Goal: Task Accomplishment & Management: Manage account settings

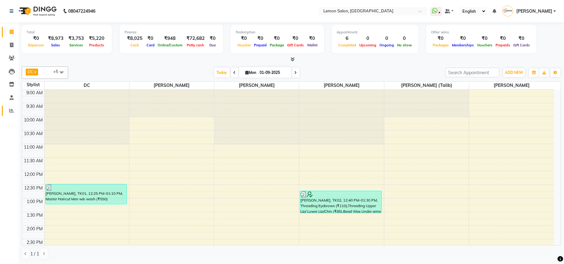
scroll to position [231, 0]
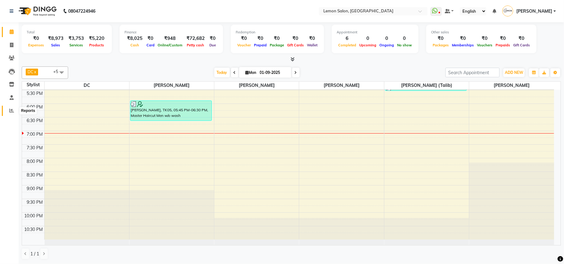
click at [12, 111] on icon at bounding box center [11, 110] width 5 height 5
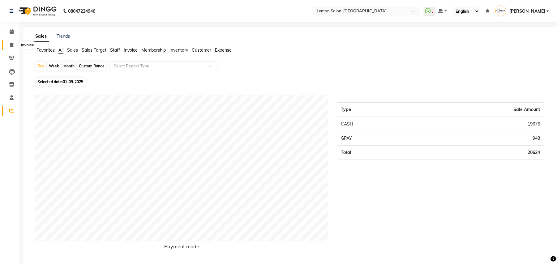
click at [11, 44] on icon at bounding box center [11, 45] width 3 height 5
select select "service"
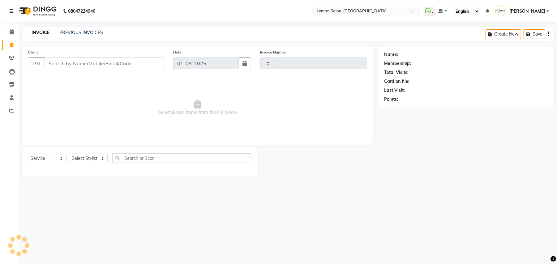
type input "1605"
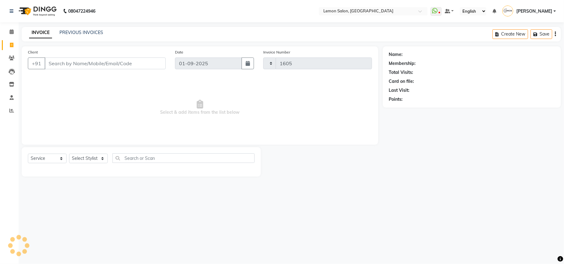
select select "569"
click at [78, 32] on link "PREVIOUS INVOICES" at bounding box center [81, 33] width 44 height 6
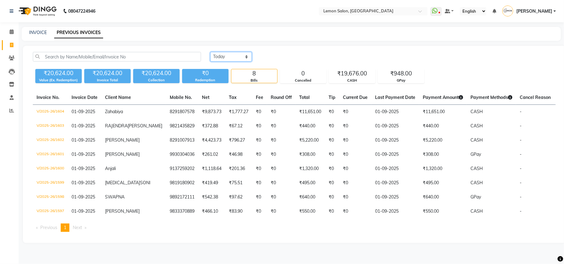
click at [229, 61] on select "Today Yesterday Custom Range" at bounding box center [230, 57] width 41 height 10
click at [210, 52] on select "Today Yesterday Custom Range" at bounding box center [230, 57] width 41 height 10
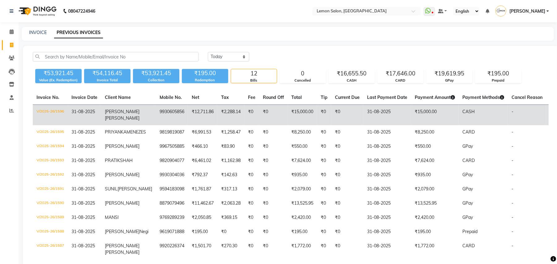
click at [56, 113] on td "V/2025-26/1596" at bounding box center [50, 115] width 35 height 21
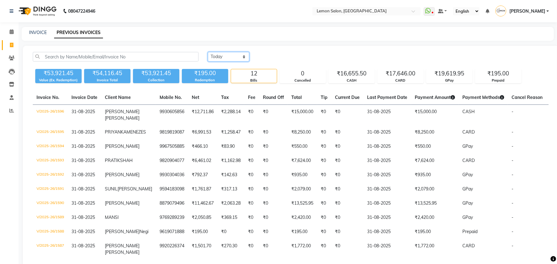
click at [228, 59] on select "Today Yesterday Custom Range" at bounding box center [228, 57] width 41 height 10
select select "today"
click at [208, 52] on select "Today Yesterday Custom Range" at bounding box center [228, 57] width 41 height 10
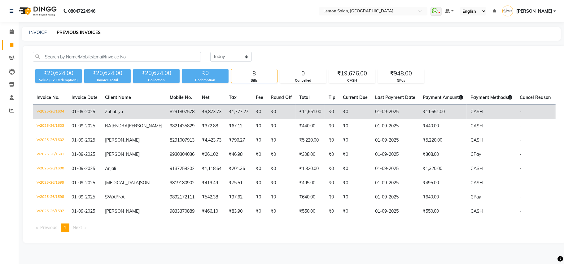
click at [50, 111] on td "V/2025-26/1604" at bounding box center [50, 112] width 35 height 15
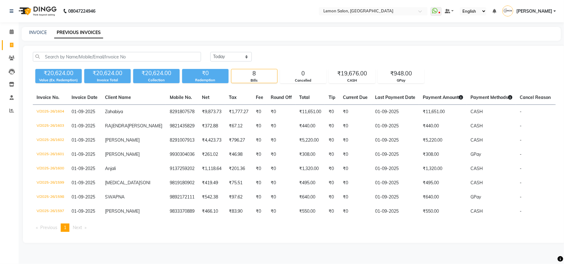
click at [134, 28] on div "INVOICE PREVIOUS INVOICES" at bounding box center [291, 34] width 539 height 14
click at [10, 32] on icon at bounding box center [12, 31] width 4 height 5
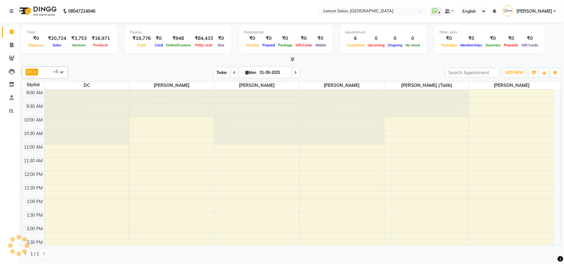
click at [217, 72] on span "Today" at bounding box center [221, 73] width 15 height 10
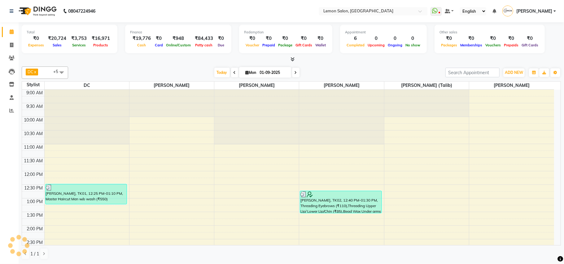
scroll to position [231, 0]
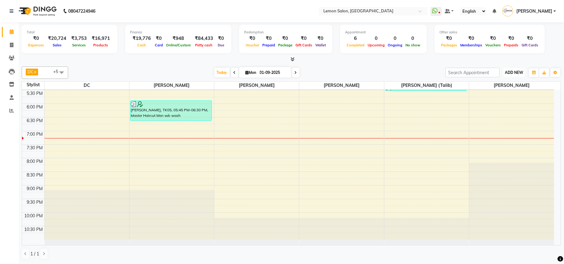
click at [518, 69] on button "ADD NEW Toggle Dropdown" at bounding box center [513, 72] width 21 height 9
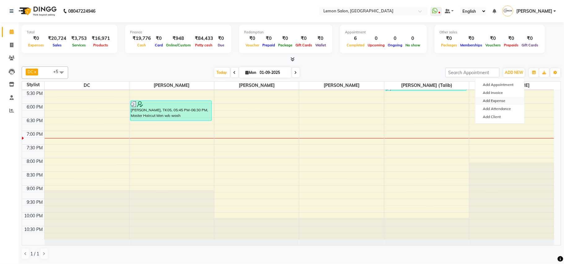
click at [500, 103] on link "Add Expense" at bounding box center [499, 101] width 49 height 8
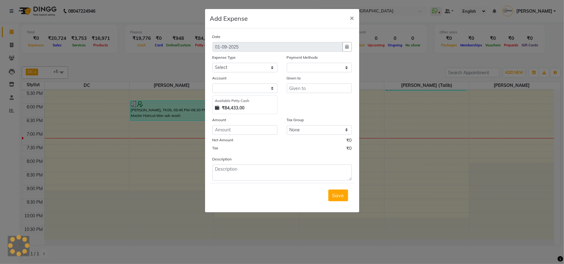
select select "1"
select select "2551"
click at [267, 167] on textarea at bounding box center [281, 173] width 139 height 16
paste textarea "Invoice : V/2025-26/1604"
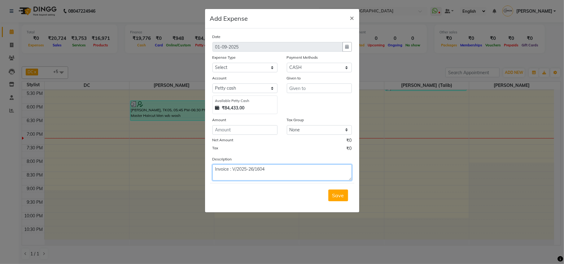
paste textarea "Invoice : V/2025-26/1602"
click at [281, 178] on textarea "Invoice : V/2025-26/1604 Invoice : V/2025-26/1602" at bounding box center [281, 173] width 139 height 16
paste textarea "Invoice : V/2025-26/1593"
type textarea "Invoice : V/2025-26/1604 Invoice : V/2025-26/1602 Invoice : V/2025-26/1593"
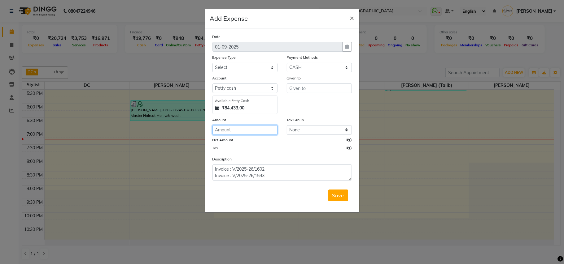
click at [244, 128] on input "number" at bounding box center [244, 130] width 65 height 10
type input "863"
click at [228, 67] on select "Select Advance Cash transfer to hub Laundry Loan Membership Milk Miscellaneous …" at bounding box center [244, 68] width 65 height 10
select select "2685"
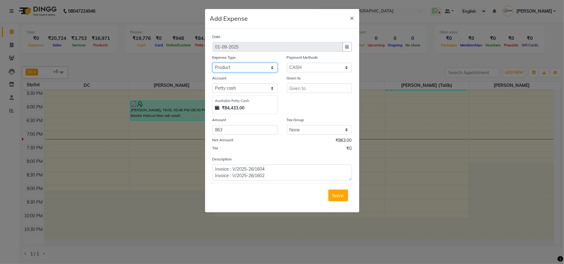
click at [212, 63] on select "Select Advance Cash transfer to hub Laundry Loan Membership Milk Miscellaneous …" at bounding box center [244, 68] width 65 height 10
click at [313, 92] on input "text" at bounding box center [319, 89] width 65 height 10
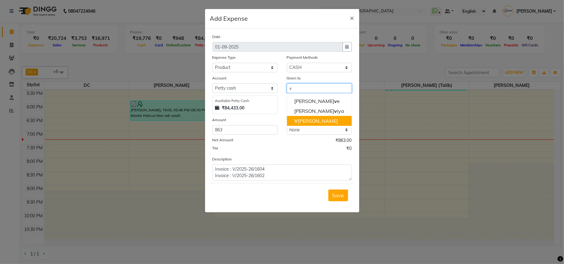
click at [307, 120] on ngb-highlight "V iraj Gamre" at bounding box center [316, 121] width 44 height 6
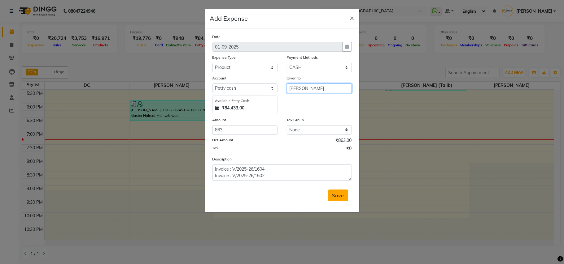
type input "[PERSON_NAME]"
click at [334, 193] on span "Save" at bounding box center [338, 196] width 12 height 6
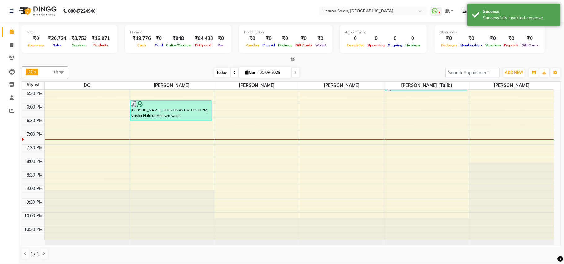
click at [219, 69] on span "Today" at bounding box center [221, 73] width 15 height 10
click at [217, 71] on span "Today" at bounding box center [221, 73] width 15 height 10
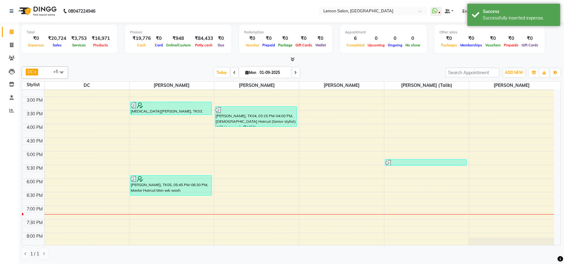
scroll to position [149, 0]
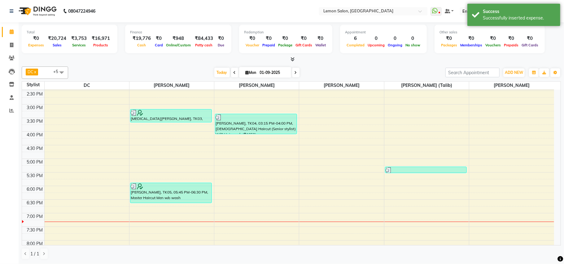
click at [233, 71] on icon at bounding box center [234, 73] width 2 height 4
type input "31-08-2025"
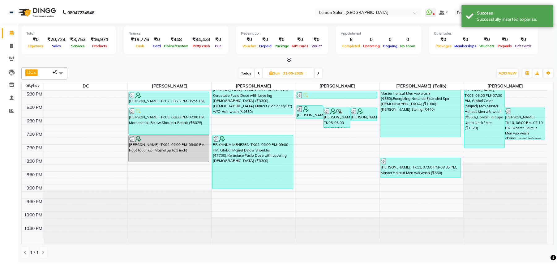
scroll to position [190, 0]
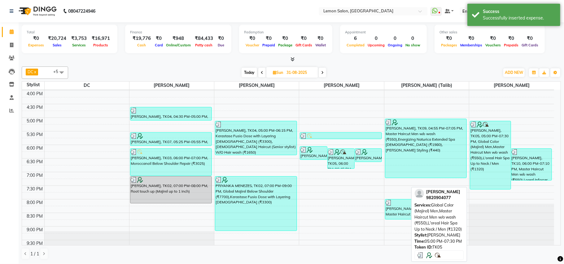
click at [496, 143] on div "PRATIK SHAH, TK05, 05:00 PM-07:30 PM, Global Color (Majirel) Men,Master Haircut…" at bounding box center [490, 155] width 41 height 68
select select "3"
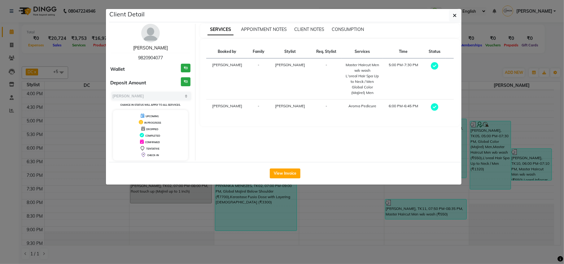
click at [155, 49] on link "PRATIK SHAH" at bounding box center [150, 48] width 35 height 6
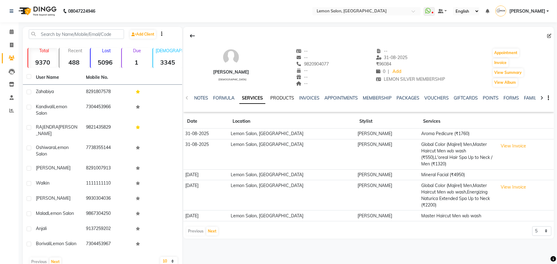
click at [287, 98] on link "PRODUCTS" at bounding box center [283, 98] width 24 height 6
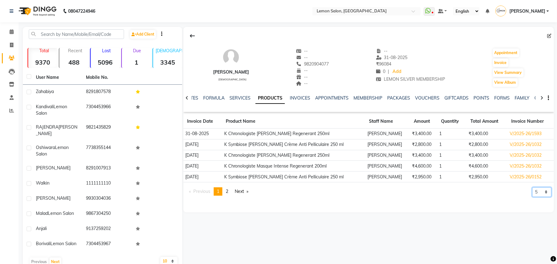
click at [543, 192] on select "5 10 50 100 500" at bounding box center [542, 193] width 19 height 10
click at [533, 197] on select "5 10 50 100 500" at bounding box center [542, 193] width 19 height 10
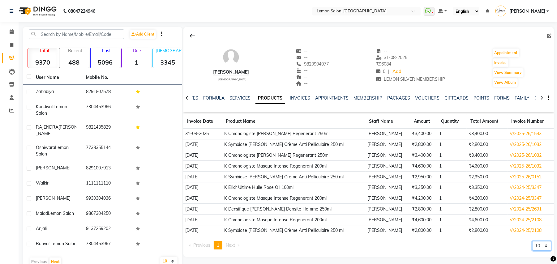
scroll to position [14, 0]
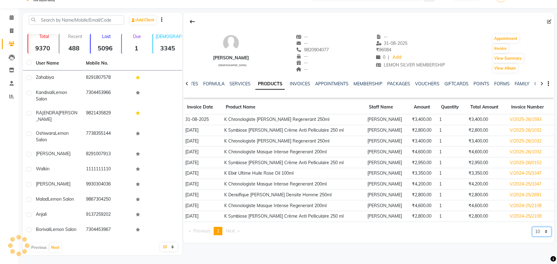
click at [545, 232] on select "5 10 50 100 500" at bounding box center [542, 232] width 19 height 10
click at [533, 228] on select "5 10 50 100 500" at bounding box center [542, 232] width 19 height 10
click at [539, 230] on select "5 10 50 100 500" at bounding box center [542, 232] width 19 height 10
click at [533, 228] on select "5 10 50 100 500" at bounding box center [542, 232] width 19 height 10
click at [543, 235] on select "5 10 50 100 500" at bounding box center [542, 232] width 19 height 10
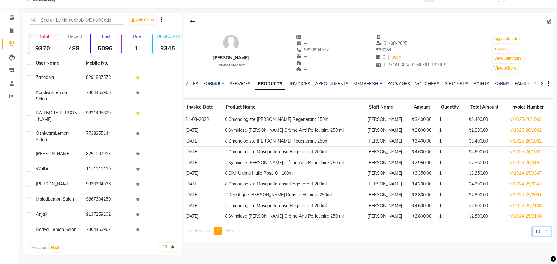
select select "5"
click at [533, 227] on select "5 10 50 100 500" at bounding box center [542, 232] width 19 height 10
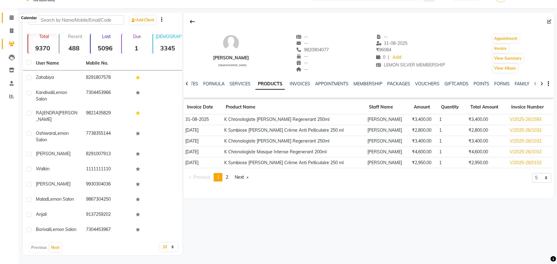
click at [11, 18] on icon at bounding box center [12, 17] width 4 height 5
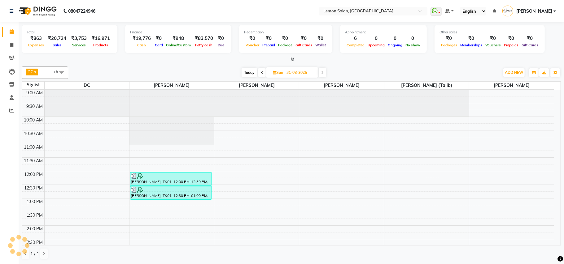
click at [249, 74] on span "Today" at bounding box center [248, 73] width 15 height 10
type input "01-09-2025"
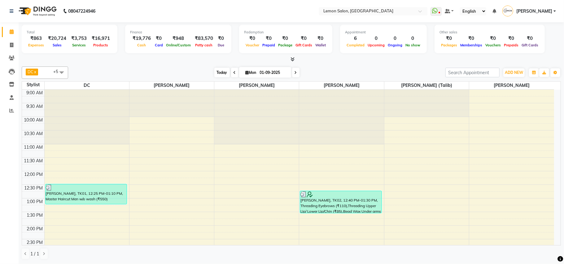
click at [216, 73] on span "Today" at bounding box center [221, 73] width 15 height 10
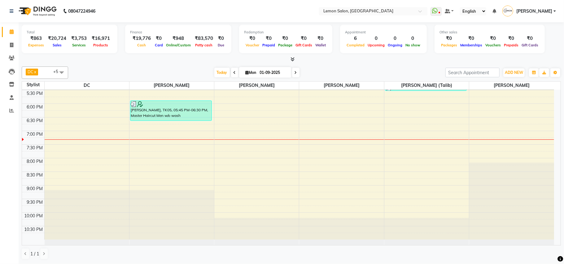
click at [123, 65] on div "DC x [PERSON_NAME] x [PERSON_NAME] x [PERSON_NAME] x [PERSON_NAME] (Talib) x [P…" at bounding box center [291, 163] width 539 height 198
click at [9, 28] on link "Calendar" at bounding box center [9, 32] width 15 height 10
click at [517, 72] on span "ADD NEW" at bounding box center [514, 72] width 18 height 5
click at [496, 102] on link "Add Expense" at bounding box center [499, 101] width 49 height 8
select select "1"
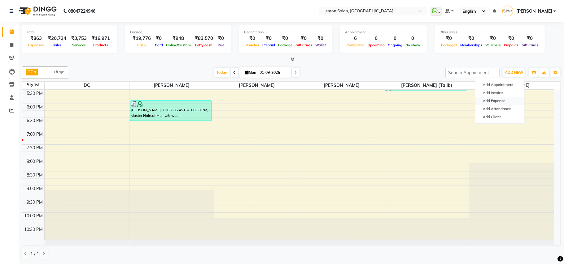
select select "2551"
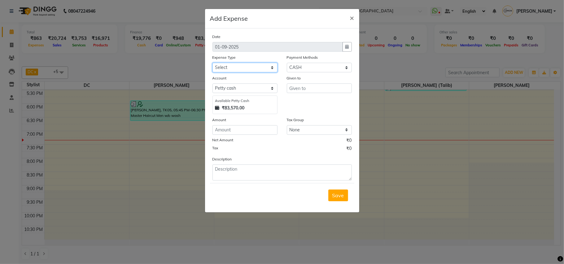
click at [232, 66] on select "Select Advance Cash transfer to hub Laundry Loan Membership Milk Miscellaneous …" at bounding box center [244, 68] width 65 height 10
select select "5359"
click at [212, 63] on select "Select Advance Cash transfer to hub Laundry Loan Membership Milk Miscellaneous …" at bounding box center [244, 68] width 65 height 10
click at [232, 171] on textarea at bounding box center [281, 173] width 139 height 16
click at [238, 129] on input "number" at bounding box center [244, 130] width 65 height 10
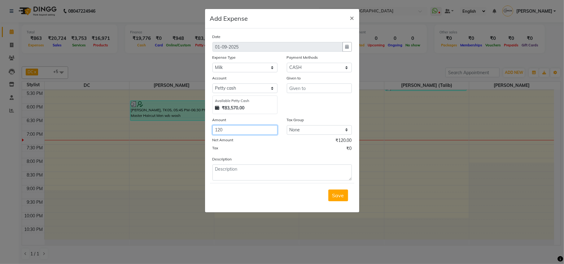
click at [239, 130] on input "120" at bounding box center [244, 130] width 65 height 10
type input "1"
type input "90"
click at [240, 166] on textarea at bounding box center [281, 173] width 139 height 16
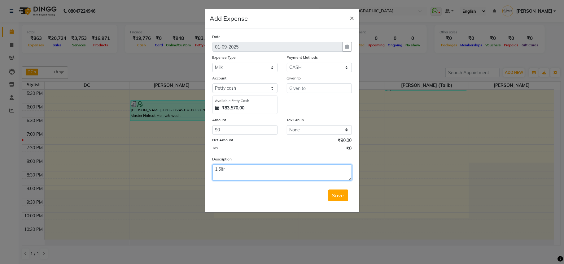
type textarea "1.5ltr"
click at [306, 86] on input "text" at bounding box center [319, 89] width 65 height 10
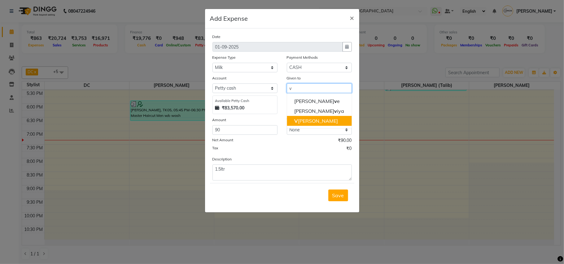
click at [307, 118] on ngb-highlight "V iraj Gamre" at bounding box center [316, 121] width 44 height 6
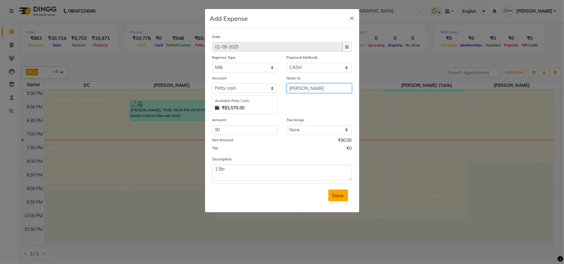
type input "[PERSON_NAME]"
click at [336, 193] on span "Save" at bounding box center [338, 196] width 12 height 6
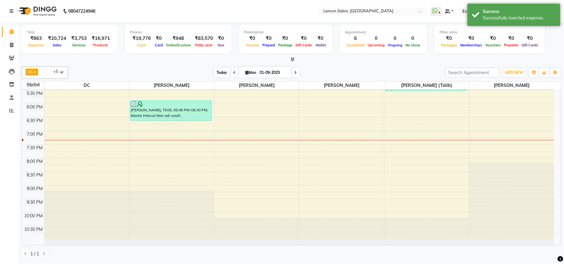
click at [221, 73] on span "Today" at bounding box center [221, 73] width 15 height 10
click at [344, 72] on div "[DATE] [DATE]" at bounding box center [256, 72] width 371 height 9
click at [6, 30] on span at bounding box center [11, 31] width 11 height 7
click at [217, 72] on span "Today" at bounding box center [221, 73] width 15 height 10
click at [338, 71] on div "[DATE] [DATE]" at bounding box center [256, 72] width 371 height 9
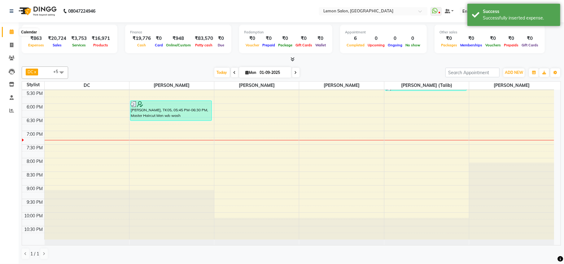
click at [13, 31] on icon at bounding box center [12, 31] width 4 height 5
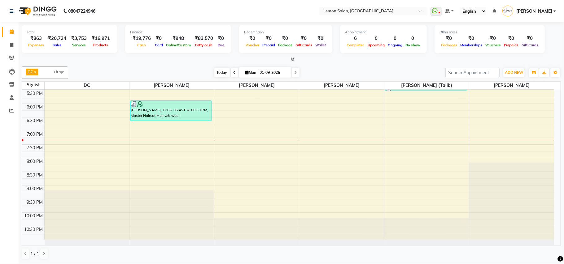
click at [214, 69] on span "Today" at bounding box center [221, 73] width 15 height 10
click at [375, 68] on div "[DATE] [DATE]" at bounding box center [256, 72] width 371 height 9
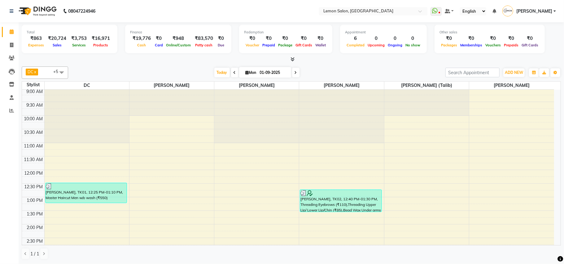
scroll to position [0, 0]
click at [219, 72] on span "Today" at bounding box center [221, 73] width 15 height 10
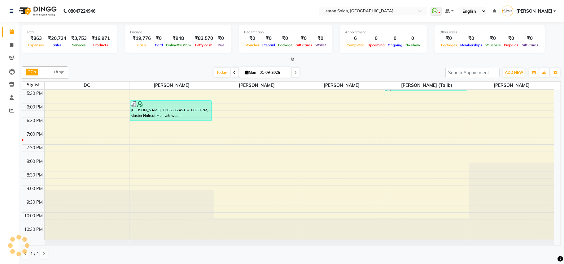
click at [345, 71] on div "[DATE] [DATE]" at bounding box center [256, 72] width 371 height 9
click at [222, 71] on span "Today" at bounding box center [221, 73] width 15 height 10
click at [311, 67] on div "DC x Faheem Malik x Manisha Malviya x Payal Maurya x Salman Shah (Talib) x Zish…" at bounding box center [291, 73] width 539 height 12
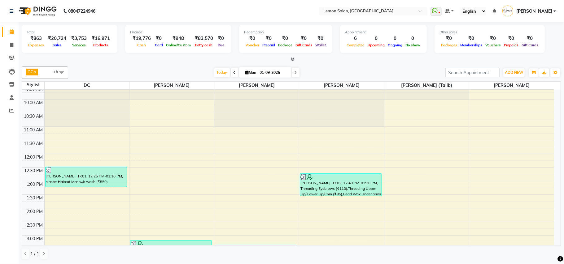
scroll to position [0, 0]
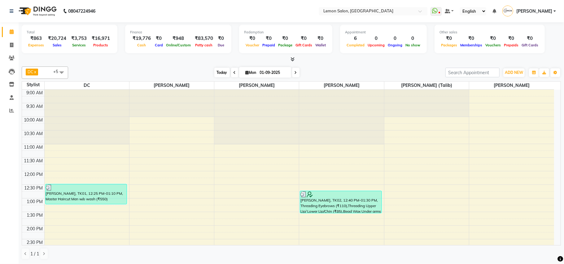
click at [221, 71] on span "Today" at bounding box center [221, 73] width 15 height 10
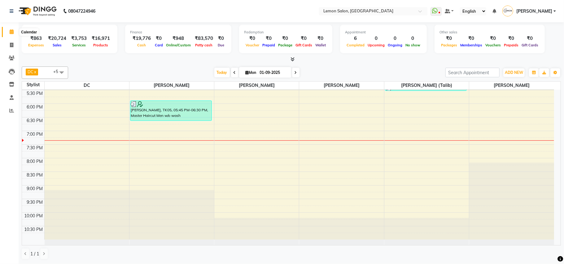
click at [14, 29] on span at bounding box center [11, 31] width 11 height 7
click at [110, 58] on div at bounding box center [291, 59] width 539 height 6
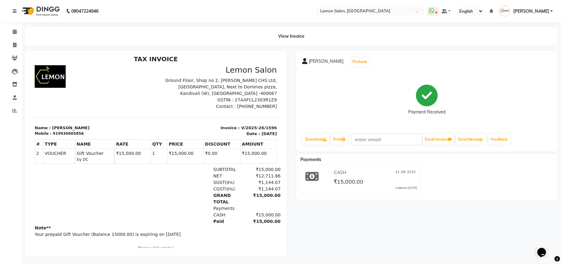
scroll to position [5, 0]
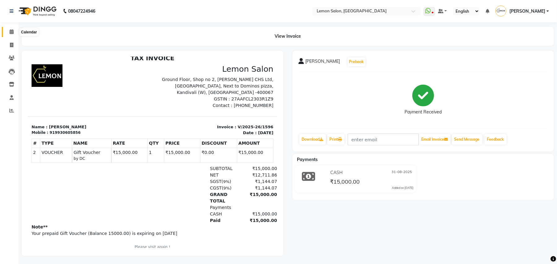
click at [10, 28] on span at bounding box center [11, 31] width 11 height 7
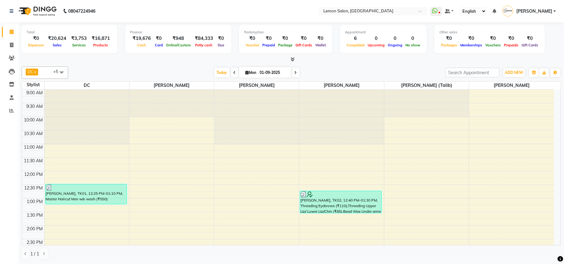
click at [218, 67] on div "DC x [PERSON_NAME] x [PERSON_NAME] x [PERSON_NAME] x [PERSON_NAME] (Talib) x [P…" at bounding box center [291, 73] width 539 height 12
click at [214, 73] on span "Today" at bounding box center [221, 73] width 15 height 10
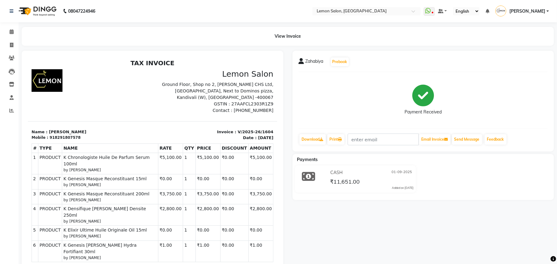
click at [227, 129] on p "Invoice : V/2025-26/1604" at bounding box center [214, 132] width 117 height 6
copy div "Invoice : V/2025-26/1604"
click at [9, 42] on span at bounding box center [11, 45] width 11 height 7
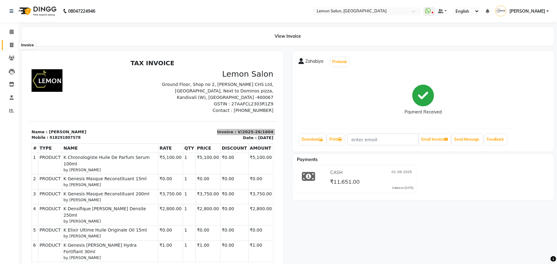
select select "569"
select select "service"
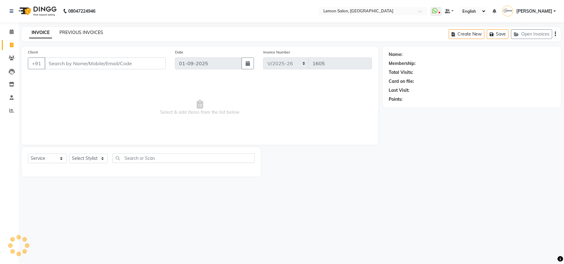
click at [70, 33] on link "PREVIOUS INVOICES" at bounding box center [81, 33] width 44 height 6
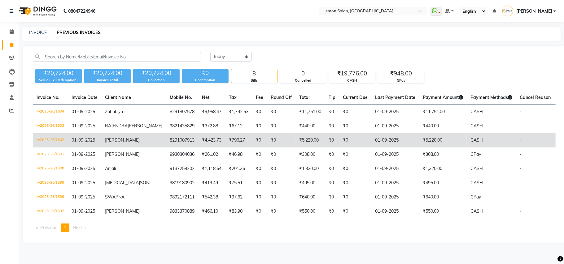
click at [54, 146] on td "V/2025-26/1602" at bounding box center [50, 140] width 35 height 14
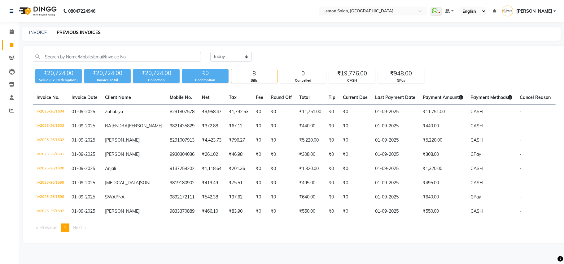
click at [394, 237] on div "Invoice No. Invoice Date Client Name Mobile No. Net Tax Fee Round Off Total Tip…" at bounding box center [294, 164] width 530 height 146
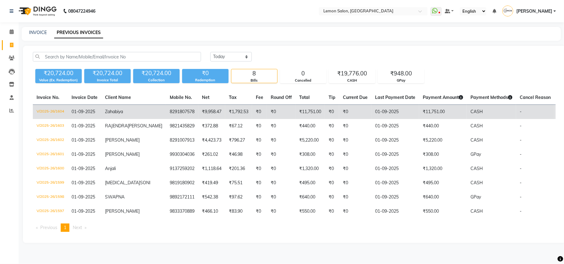
click at [56, 113] on td "V/2025-26/1604" at bounding box center [50, 112] width 35 height 15
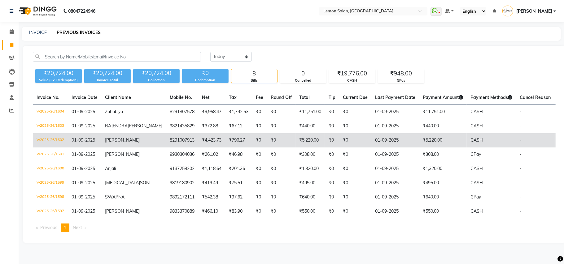
click at [47, 147] on td "V/2025-26/1602" at bounding box center [50, 140] width 35 height 14
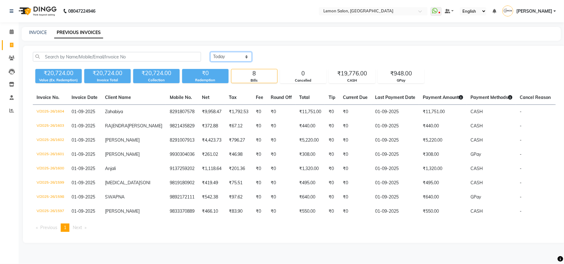
click at [233, 57] on select "Today Yesterday Custom Range" at bounding box center [230, 57] width 41 height 10
select select "[DATE]"
click at [210, 52] on select "[DATE] [DATE] Custom Range" at bounding box center [230, 57] width 41 height 10
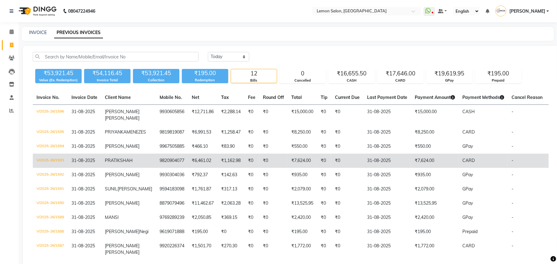
click at [51, 165] on td "V/2025-26/1593" at bounding box center [50, 161] width 35 height 14
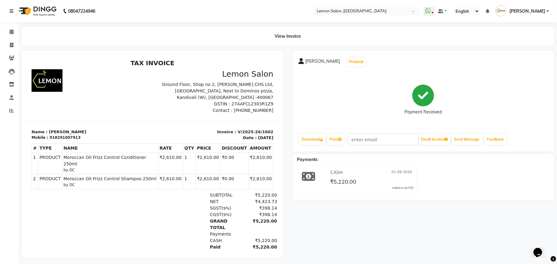
click at [239, 129] on p "Invoice : V/2025-26/1602" at bounding box center [214, 132] width 117 height 6
copy div "Invoice : V/2025-26/1602"
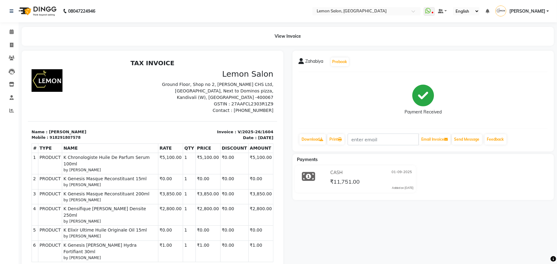
click at [235, 129] on p "Invoice : V/2025-26/1604" at bounding box center [214, 132] width 117 height 6
copy div "Invoice : V/2025-26/1604"
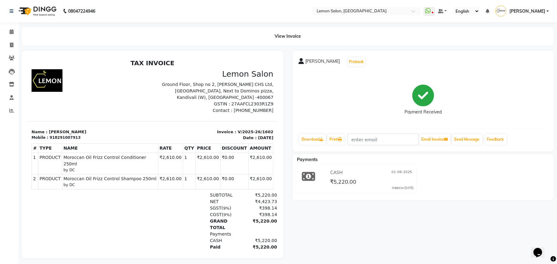
click at [232, 129] on p "Invoice : V/2025-26/1602" at bounding box center [214, 132] width 117 height 6
copy div "Invoice : V/2025-26/1602"
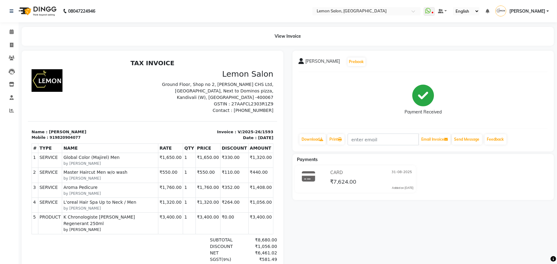
click at [246, 129] on p "Invoice : V/2025-26/1593" at bounding box center [214, 132] width 117 height 6
copy div "Invoice : V/2025-26/1593"
click at [156, 256] on div "SGST ( 9% ) ₹581.49" at bounding box center [192, 259] width 169 height 6
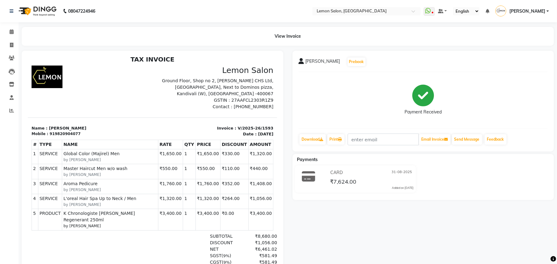
scroll to position [5, 0]
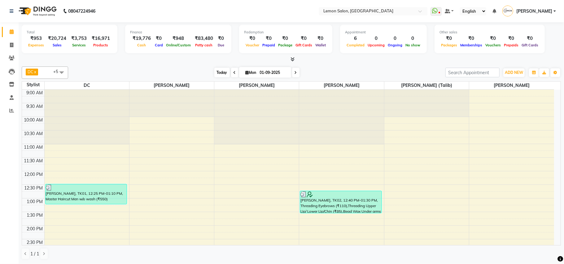
click at [216, 74] on span "Today" at bounding box center [221, 73] width 15 height 10
click at [11, 109] on icon at bounding box center [11, 110] width 5 height 5
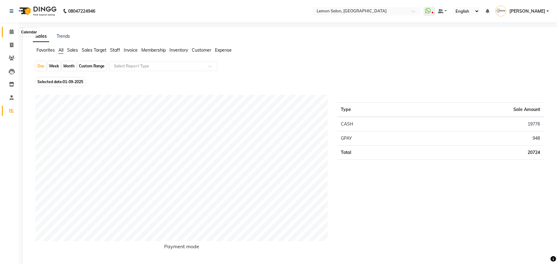
click at [10, 32] on icon at bounding box center [12, 31] width 4 height 5
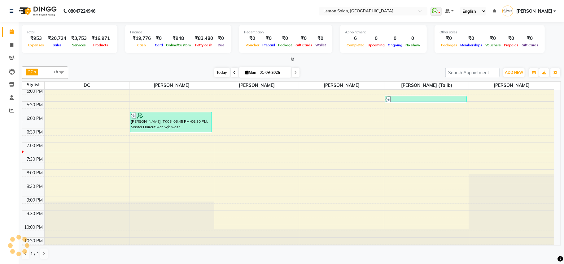
click at [220, 74] on span "Today" at bounding box center [221, 73] width 15 height 10
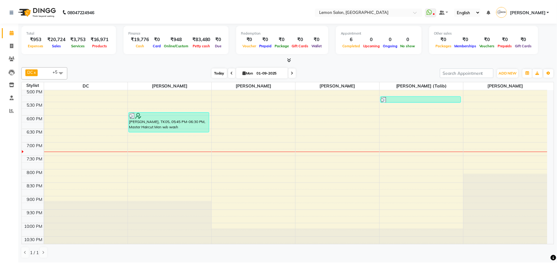
scroll to position [231, 0]
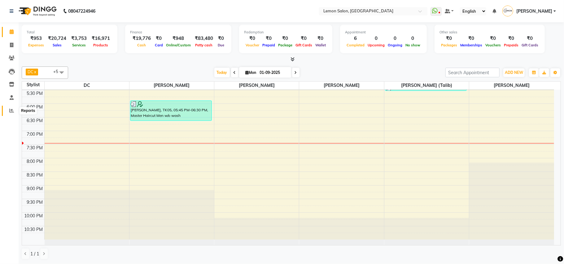
click at [9, 108] on span at bounding box center [11, 110] width 11 height 7
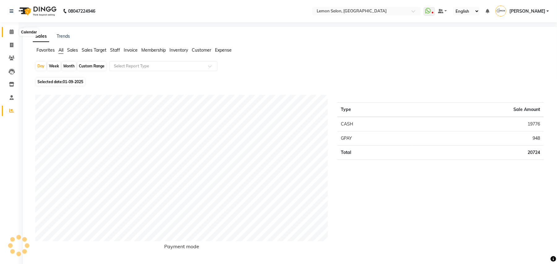
click at [14, 31] on span at bounding box center [11, 31] width 11 height 7
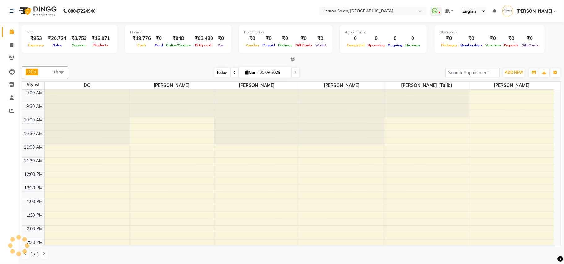
click at [223, 74] on span "Today" at bounding box center [221, 73] width 15 height 10
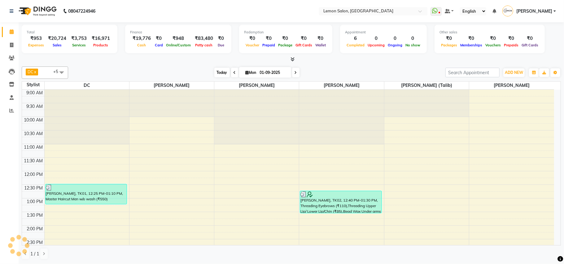
scroll to position [231, 0]
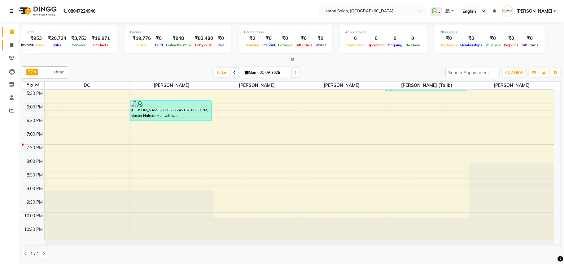
click at [15, 45] on span at bounding box center [11, 45] width 11 height 7
select select "569"
select select "service"
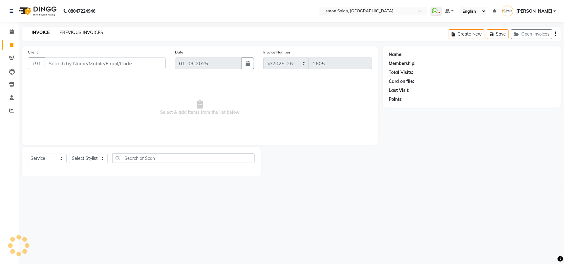
click at [83, 32] on link "PREVIOUS INVOICES" at bounding box center [81, 33] width 44 height 6
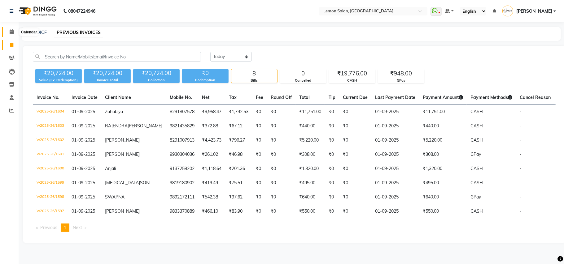
click at [12, 35] on span at bounding box center [11, 31] width 11 height 7
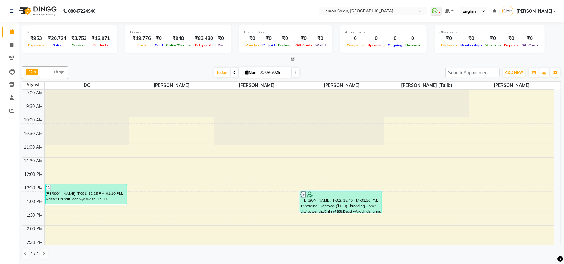
click at [214, 70] on div "[DATE] [DATE]" at bounding box center [257, 72] width 86 height 9
click at [214, 71] on span "Today" at bounding box center [221, 73] width 15 height 10
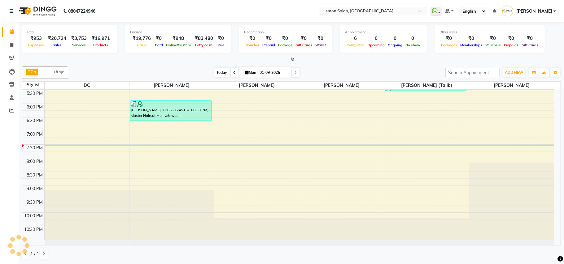
click at [214, 71] on span "Today" at bounding box center [221, 73] width 15 height 10
click at [165, 71] on div "[DATE] [DATE]" at bounding box center [256, 72] width 371 height 9
click at [12, 28] on link "Calendar" at bounding box center [9, 32] width 15 height 10
click at [220, 69] on span "Today" at bounding box center [221, 73] width 15 height 10
click at [304, 75] on div "[DATE] [DATE]" at bounding box center [256, 72] width 371 height 9
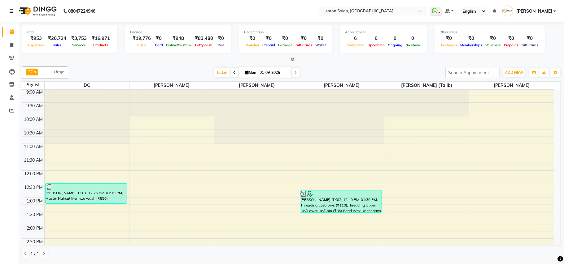
scroll to position [0, 0]
click at [218, 72] on span "Today" at bounding box center [221, 73] width 15 height 10
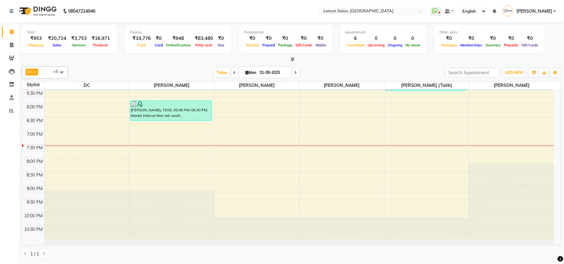
click at [309, 63] on div "Total ₹953 Expenses ₹20,724 Sales ₹3,753 Services ₹16,971 Products Finance ₹19,…" at bounding box center [291, 143] width 545 height 242
click at [221, 72] on span "Today" at bounding box center [221, 73] width 15 height 10
click at [324, 75] on div "[DATE] [DATE]" at bounding box center [256, 72] width 371 height 9
click at [214, 70] on span "Today" at bounding box center [221, 73] width 15 height 10
click at [345, 69] on div "[DATE] [DATE]" at bounding box center [256, 72] width 371 height 9
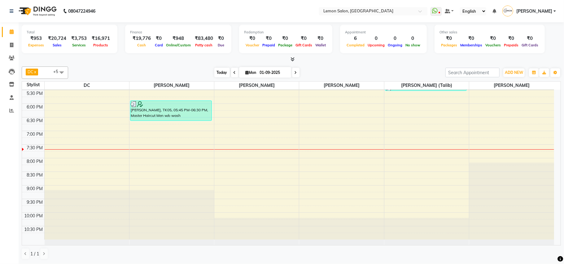
click at [217, 70] on span "Today" at bounding box center [221, 73] width 15 height 10
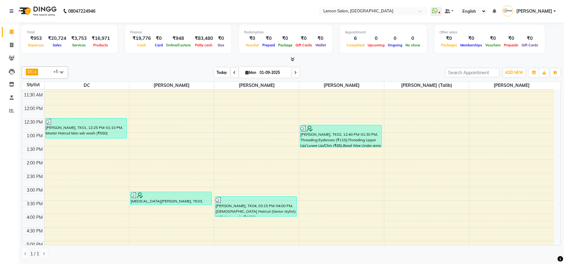
click at [220, 73] on span "Today" at bounding box center [221, 73] width 15 height 10
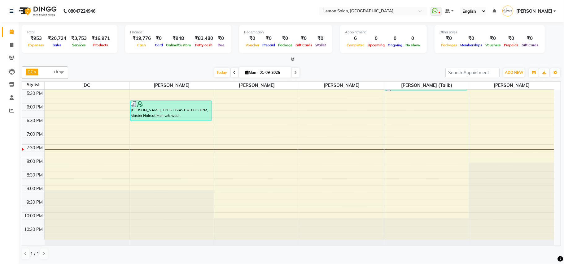
click at [12, 28] on link "Calendar" at bounding box center [9, 32] width 15 height 10
click at [214, 70] on span "Today" at bounding box center [221, 73] width 15 height 10
click at [7, 35] on span at bounding box center [11, 31] width 11 height 7
click at [9, 29] on span at bounding box center [11, 31] width 11 height 7
click at [220, 76] on span "Today" at bounding box center [221, 73] width 15 height 10
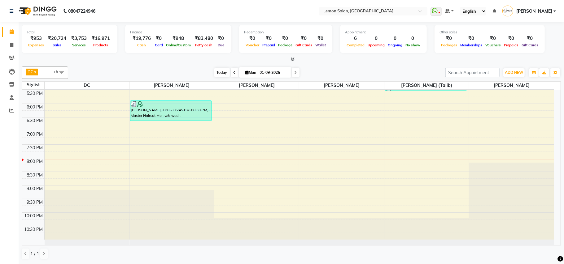
click at [222, 71] on span "Today" at bounding box center [221, 73] width 15 height 10
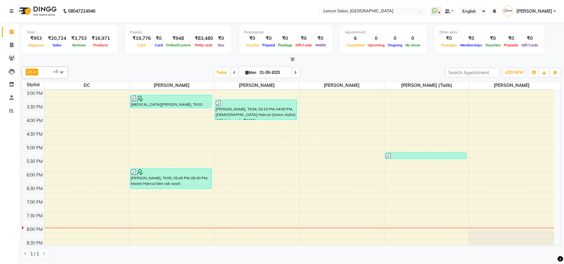
scroll to position [149, 0]
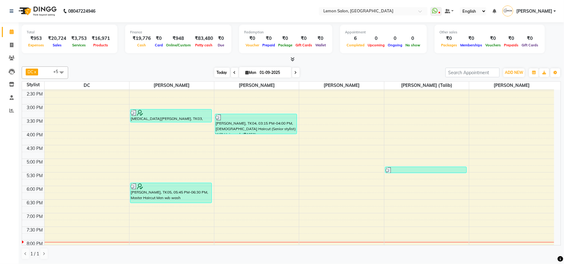
click at [219, 69] on span "Today" at bounding box center [221, 73] width 15 height 10
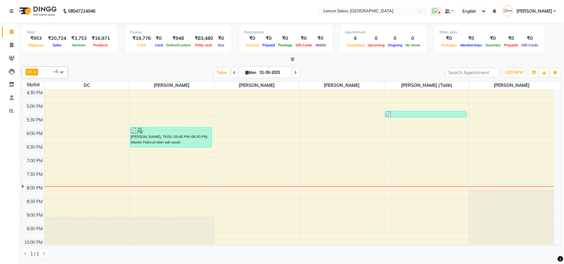
scroll to position [190, 0]
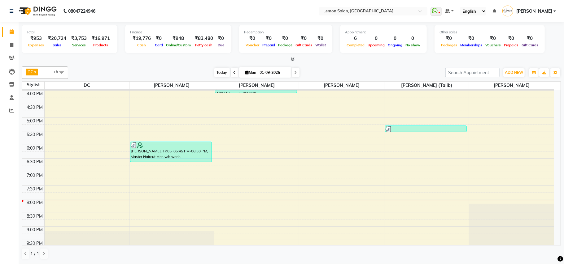
click at [219, 73] on span "Today" at bounding box center [221, 73] width 15 height 10
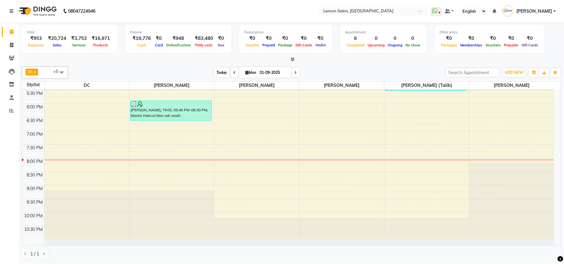
click at [217, 69] on span "Today" at bounding box center [221, 73] width 15 height 10
click at [143, 67] on div "DC x Faheem Malik x Manisha Malviya x Payal Maurya x Salman Shah (Talib) x Zish…" at bounding box center [291, 73] width 539 height 12
click at [219, 71] on span "Today" at bounding box center [221, 73] width 15 height 10
click at [138, 67] on div "DC x Faheem Malik x Manisha Malviya x Payal Maurya x Salman Shah (Talib) x Zish…" at bounding box center [291, 73] width 539 height 12
click at [219, 73] on span "Today" at bounding box center [221, 73] width 15 height 10
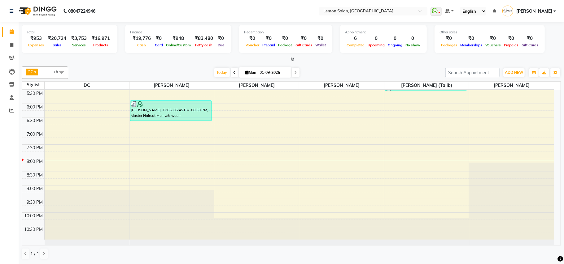
click at [88, 63] on div "Total ₹953 Expenses ₹20,724 Sales ₹3,753 Services ₹16,971 Products Finance ₹19,…" at bounding box center [291, 143] width 545 height 242
click at [218, 73] on span "Today" at bounding box center [221, 73] width 15 height 10
click at [166, 68] on div "[DATE] [DATE]" at bounding box center [256, 72] width 371 height 9
click at [11, 30] on icon at bounding box center [12, 31] width 4 height 5
click at [217, 74] on span "Today" at bounding box center [221, 73] width 15 height 10
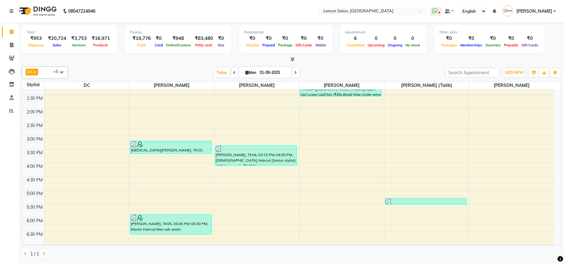
scroll to position [124, 0]
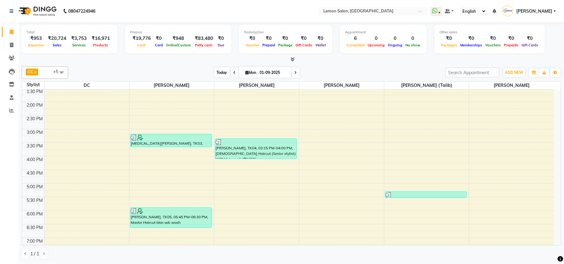
click at [219, 74] on span "Today" at bounding box center [221, 73] width 15 height 10
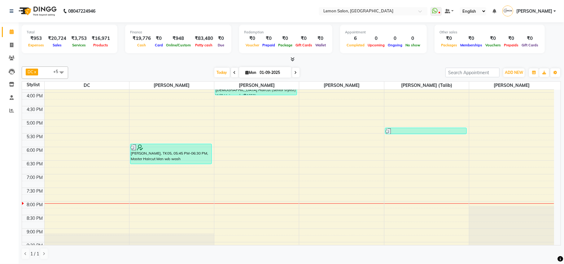
scroll to position [149, 0]
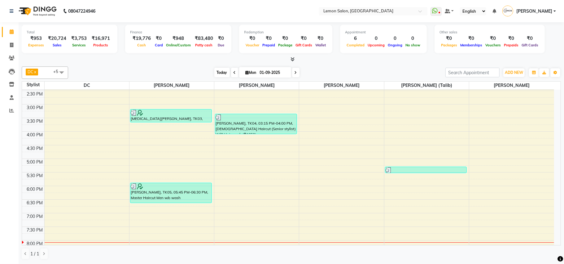
click at [218, 71] on span "Today" at bounding box center [221, 73] width 15 height 10
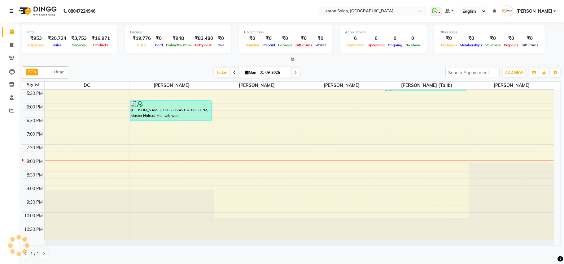
click at [188, 68] on div "[DATE] [DATE]" at bounding box center [256, 72] width 371 height 9
click at [15, 34] on span at bounding box center [11, 31] width 11 height 7
click at [219, 72] on span "Today" at bounding box center [221, 73] width 15 height 10
click at [336, 77] on div "[DATE] [DATE]" at bounding box center [256, 72] width 371 height 9
click at [218, 75] on span "Today" at bounding box center [221, 73] width 15 height 10
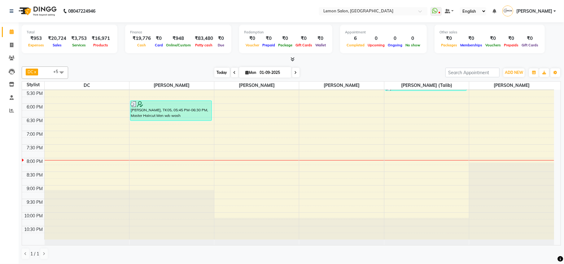
click at [218, 75] on span "Today" at bounding box center [221, 73] width 15 height 10
click at [350, 66] on div "DC x [PERSON_NAME] x [PERSON_NAME] x [PERSON_NAME] x [PERSON_NAME] (Talib) x [P…" at bounding box center [291, 163] width 539 height 198
click at [219, 72] on span "Today" at bounding box center [221, 73] width 15 height 10
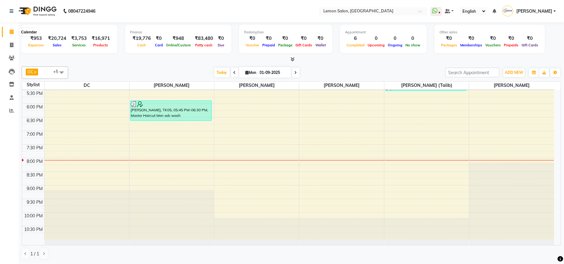
click at [12, 32] on icon at bounding box center [12, 31] width 4 height 5
click at [220, 72] on span "Today" at bounding box center [221, 73] width 15 height 10
click at [219, 75] on span "Today" at bounding box center [221, 73] width 15 height 10
click at [215, 74] on span "Today" at bounding box center [221, 73] width 15 height 10
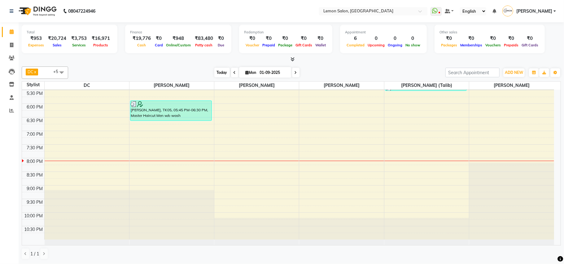
click at [215, 74] on span "Today" at bounding box center [221, 73] width 15 height 10
click at [114, 69] on div "[DATE] [DATE]" at bounding box center [256, 72] width 371 height 9
click at [14, 28] on span at bounding box center [11, 31] width 11 height 7
click at [220, 71] on span "Today" at bounding box center [221, 73] width 15 height 10
click at [357, 69] on div "[DATE] [DATE]" at bounding box center [256, 72] width 371 height 9
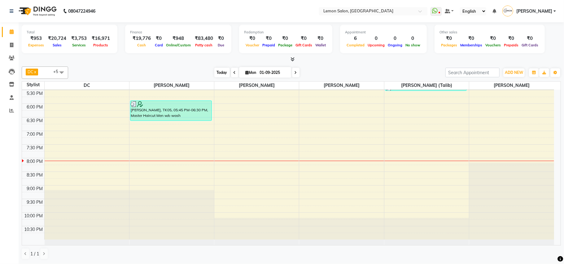
click at [222, 70] on span "Today" at bounding box center [221, 73] width 15 height 10
click at [13, 29] on span at bounding box center [11, 31] width 11 height 7
click at [219, 73] on span "Today" at bounding box center [221, 73] width 15 height 10
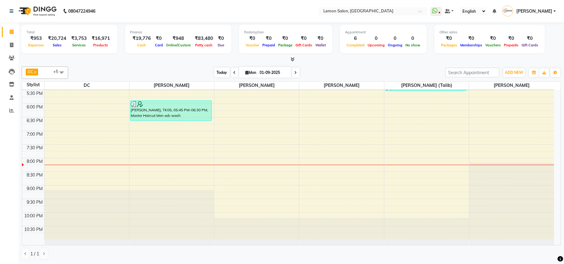
click at [215, 73] on span "Today" at bounding box center [221, 73] width 15 height 10
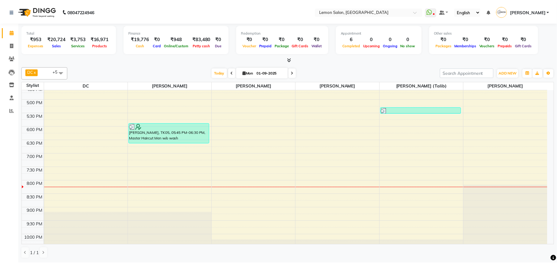
scroll to position [190, 0]
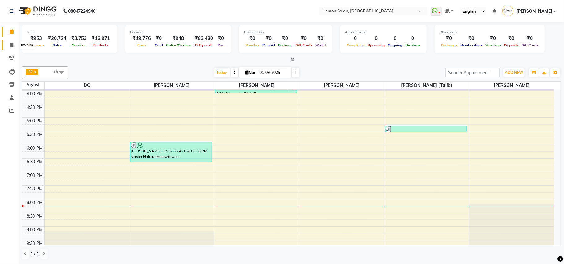
click at [12, 45] on icon at bounding box center [11, 45] width 3 height 5
select select "service"
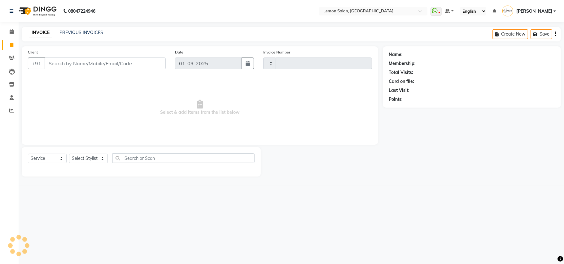
type input "1605"
select select "569"
click at [75, 63] on input "Client" at bounding box center [105, 64] width 121 height 12
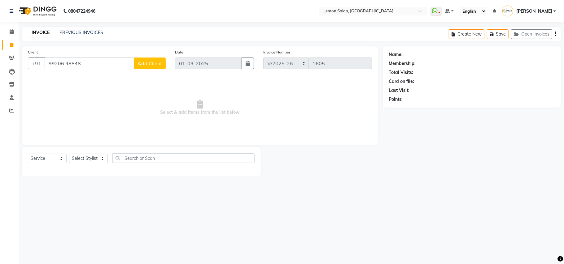
click at [66, 63] on input "99206 48848" at bounding box center [89, 64] width 89 height 12
type input "9920648848"
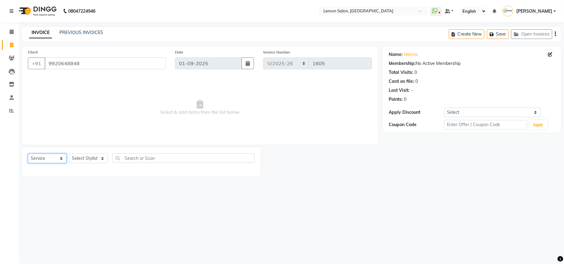
click at [43, 161] on select "Select Service Product Membership Package Voucher Prepaid Gift Card" at bounding box center [47, 159] width 39 height 10
click at [95, 158] on select "Select Stylist Arun Arndive Danish Mansoori DC Faheem Malik Kajal Pawar Manisha…" at bounding box center [88, 159] width 39 height 10
select select "62741"
click at [69, 154] on select "Select Stylist Arun Arndive Danish Mansoori DC Faheem Malik Kajal Pawar Manisha…" at bounding box center [88, 159] width 39 height 10
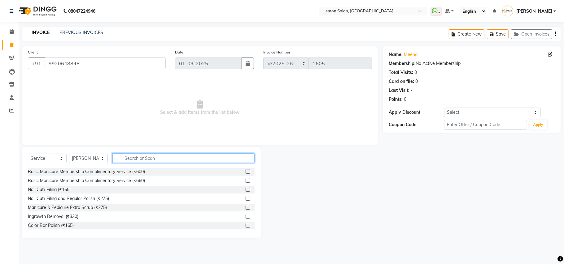
click at [139, 159] on input "text" at bounding box center [183, 159] width 142 height 10
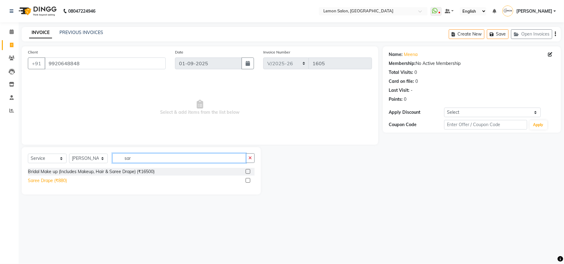
type input "sar"
click at [59, 180] on div "Saree Drape (₹880)" at bounding box center [47, 181] width 39 height 6
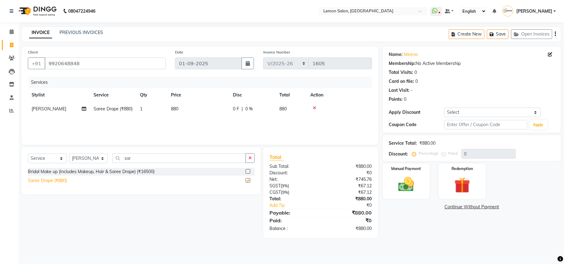
checkbox input "false"
click at [133, 158] on input "sar" at bounding box center [178, 159] width 133 height 10
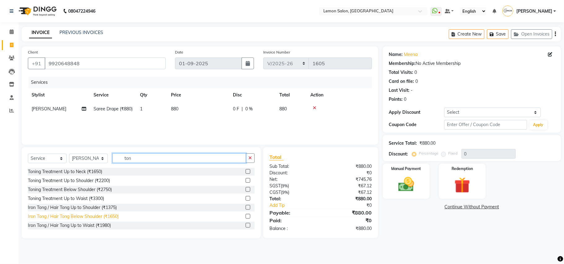
type input "ton"
click at [71, 217] on div "Iron Tong / Hair Tong Below Shoulder (₹1650)" at bounding box center [73, 217] width 91 height 6
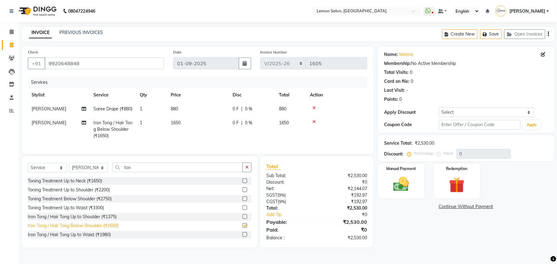
checkbox input "false"
click at [409, 217] on div "Name: Meena Membership: No Active Membership Total Visits: 0 Card on file: 0 La…" at bounding box center [468, 146] width 181 height 201
click at [399, 178] on img at bounding box center [401, 184] width 27 height 19
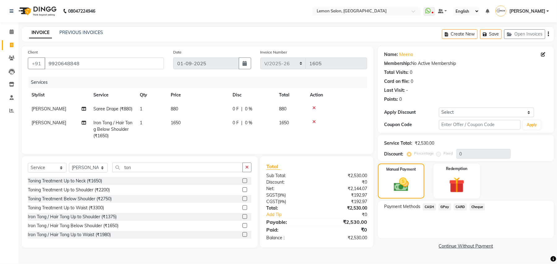
click at [442, 204] on span "GPay" at bounding box center [445, 207] width 13 height 7
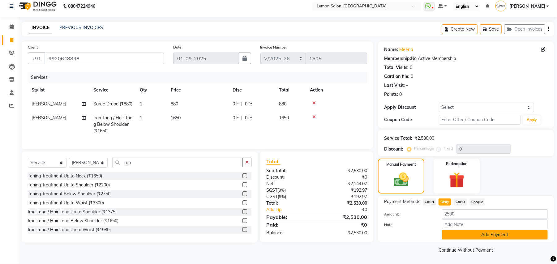
click at [452, 233] on button "Add Payment" at bounding box center [495, 235] width 106 height 10
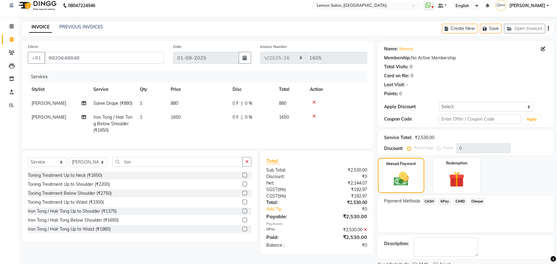
scroll to position [31, 0]
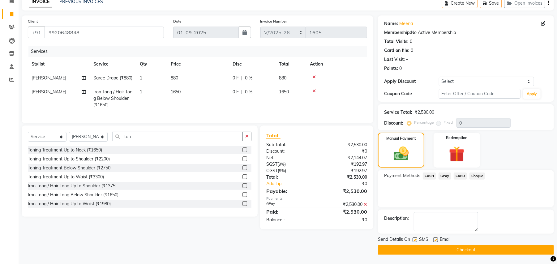
click at [412, 240] on div "Send Details On SMS Email" at bounding box center [466, 240] width 176 height 8
click at [415, 238] on label at bounding box center [415, 240] width 5 height 5
click at [415, 238] on input "checkbox" at bounding box center [415, 240] width 4 height 4
checkbox input "false"
click at [437, 240] on label at bounding box center [436, 240] width 5 height 5
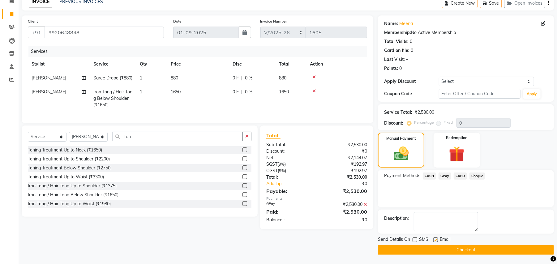
click at [437, 240] on input "checkbox" at bounding box center [436, 240] width 4 height 4
checkbox input "false"
click at [434, 251] on button "Checkout" at bounding box center [466, 250] width 176 height 10
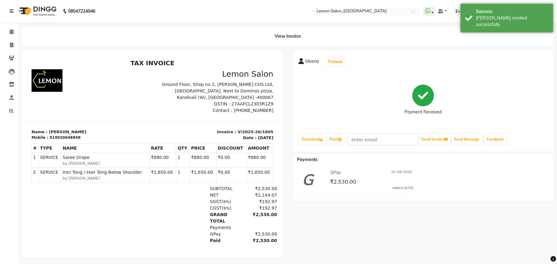
click at [229, 129] on p "Invoice : V/2025-26/1605" at bounding box center [214, 132] width 117 height 6
copy div "Invoice : V/2025-26/1605"
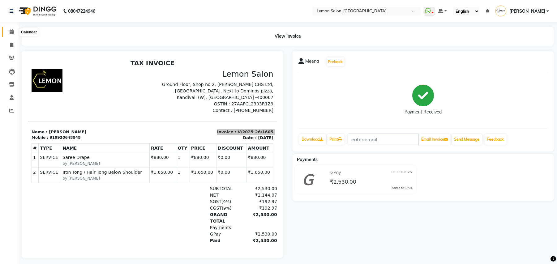
click at [11, 30] on icon at bounding box center [12, 31] width 4 height 5
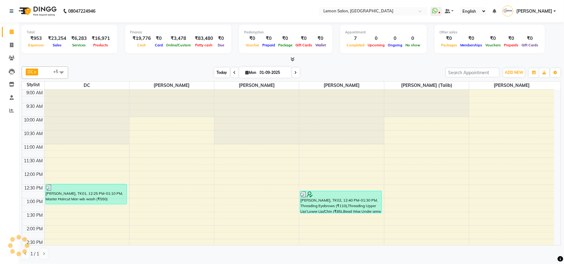
click at [218, 73] on span "Today" at bounding box center [221, 73] width 15 height 10
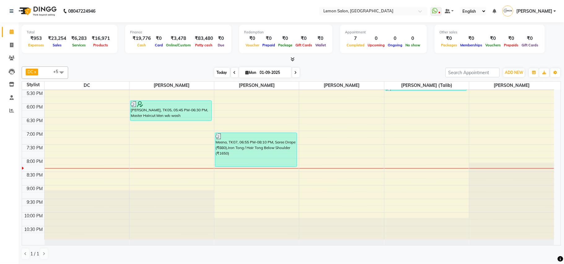
click at [214, 74] on span "Today" at bounding box center [221, 73] width 15 height 10
click at [217, 72] on span "Today" at bounding box center [221, 73] width 15 height 10
click at [166, 61] on div at bounding box center [291, 59] width 539 height 6
click at [218, 72] on span "Today" at bounding box center [221, 73] width 15 height 10
click at [151, 63] on div "Total ₹953 Expenses ₹23,254 Sales ₹6,283 Services ₹16,971 Products Finance ₹19,…" at bounding box center [291, 143] width 545 height 242
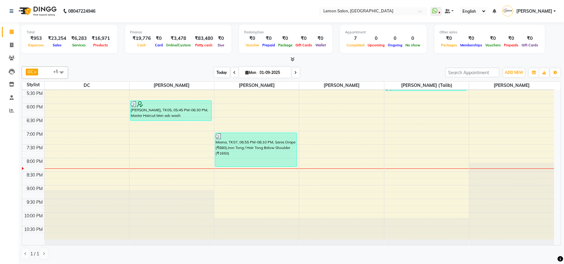
click at [217, 72] on span "Today" at bounding box center [221, 73] width 15 height 10
click at [218, 72] on span "Today" at bounding box center [221, 73] width 15 height 10
click at [172, 67] on div "DC x Faheem Malik x Manisha Malviya x Payal Maurya x Salman Shah (Talib) x Zish…" at bounding box center [291, 73] width 539 height 12
click at [219, 73] on span "Today" at bounding box center [221, 73] width 15 height 10
click at [180, 66] on div "DC x [PERSON_NAME] x [PERSON_NAME] x [PERSON_NAME] x [PERSON_NAME] (Talib) x [P…" at bounding box center [291, 163] width 539 height 198
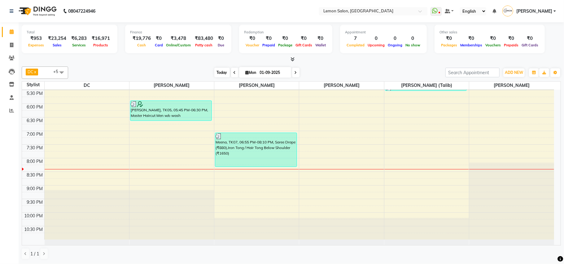
click at [219, 74] on span "Today" at bounding box center [221, 73] width 15 height 10
click at [162, 67] on div "DC x Faheem Malik x Manisha Malviya x Payal Maurya x Salman Shah (Talib) x Zish…" at bounding box center [291, 73] width 539 height 12
click at [217, 72] on span "Today" at bounding box center [221, 73] width 15 height 10
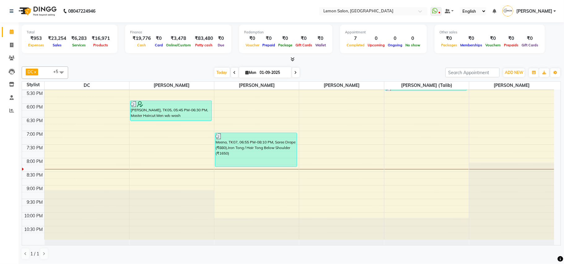
click at [163, 67] on div "DC x Faheem Malik x Manisha Malviya x Payal Maurya x Salman Shah (Talib) x Zish…" at bounding box center [291, 73] width 539 height 12
click at [214, 72] on span "Today" at bounding box center [221, 73] width 15 height 10
click at [133, 68] on div "[DATE] [DATE]" at bounding box center [256, 72] width 371 height 9
click at [217, 73] on span "Today" at bounding box center [221, 73] width 15 height 10
click at [179, 66] on div "DC x [PERSON_NAME] x [PERSON_NAME] x [PERSON_NAME] x [PERSON_NAME] (Talib) x [P…" at bounding box center [291, 163] width 539 height 198
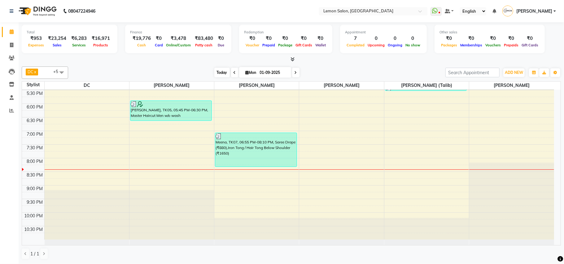
click at [214, 70] on span "Today" at bounding box center [221, 73] width 15 height 10
click at [130, 63] on div at bounding box center [291, 59] width 539 height 6
click at [13, 48] on span at bounding box center [11, 45] width 11 height 7
select select "service"
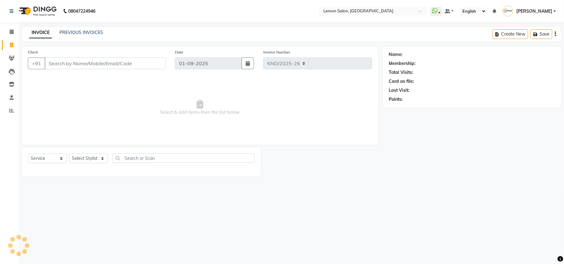
select select "569"
type input "1606"
click at [53, 159] on select "Select Service Product Membership Package Voucher Prepaid Gift Card" at bounding box center [47, 159] width 39 height 10
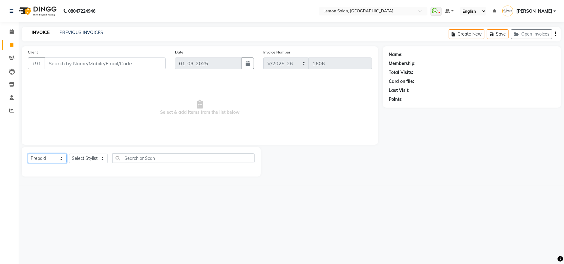
click at [28, 154] on select "Select Service Product Membership Package Voucher Prepaid Gift Card" at bounding box center [47, 159] width 39 height 10
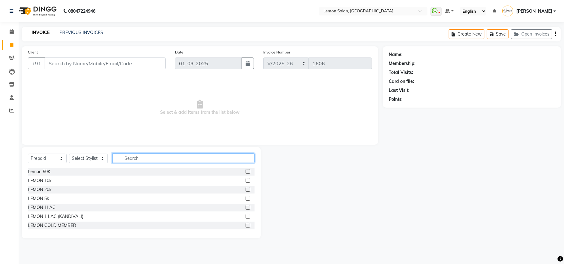
click at [137, 157] on input "text" at bounding box center [183, 159] width 142 height 10
click at [42, 156] on select "Select Service Product Membership Package Voucher Prepaid Gift Card" at bounding box center [47, 159] width 39 height 10
select select "service"
click at [28, 154] on select "Select Service Product Membership Package Voucher Prepaid Gift Card" at bounding box center [47, 159] width 39 height 10
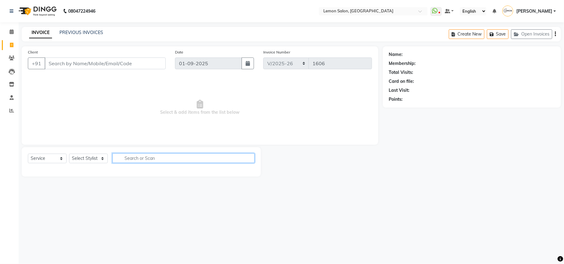
click at [137, 160] on input "text" at bounding box center [183, 159] width 142 height 10
type input "black"
click at [80, 157] on select "Select Stylist Arun Arndive Danish Mansoori DC Faheem Malik Kajal Pawar Manisha…" at bounding box center [88, 159] width 39 height 10
select select "7880"
click at [69, 154] on select "Select Stylist Arun Arndive Danish Mansoori DC Faheem Malik Kajal Pawar Manisha…" at bounding box center [88, 159] width 39 height 10
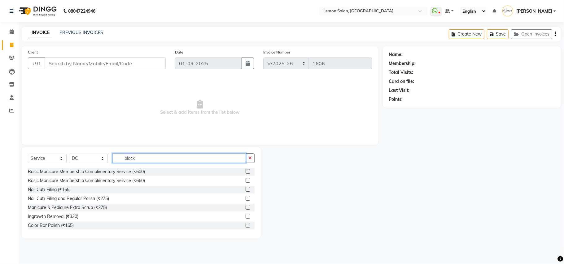
click at [151, 155] on input "black" at bounding box center [178, 159] width 133 height 10
type input "black ma"
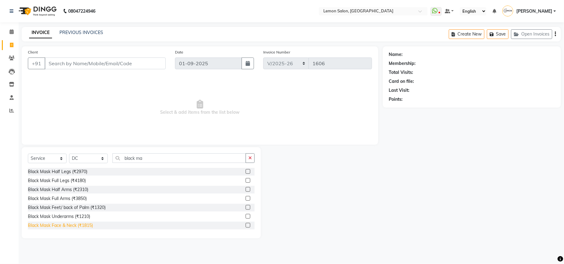
click at [73, 225] on div "Black Mask Face & Neck (₹1815)" at bounding box center [60, 226] width 65 height 6
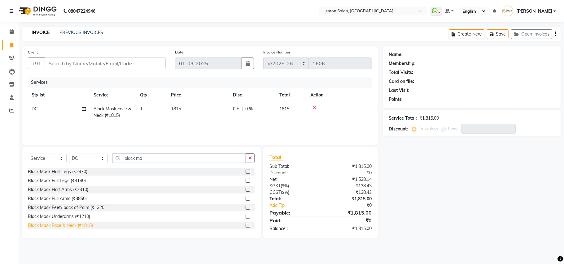
click at [89, 223] on div "Black Mask Face & Neck (₹1815)" at bounding box center [60, 226] width 65 height 6
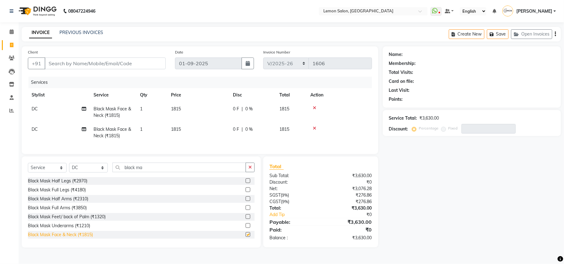
checkbox input "false"
click at [314, 128] on icon at bounding box center [314, 128] width 3 height 4
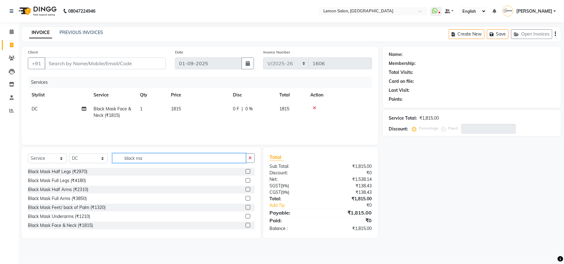
click at [175, 159] on input "black ma" at bounding box center [178, 159] width 133 height 10
type input "a"
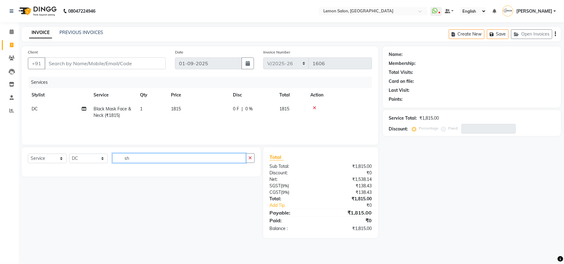
type input "s"
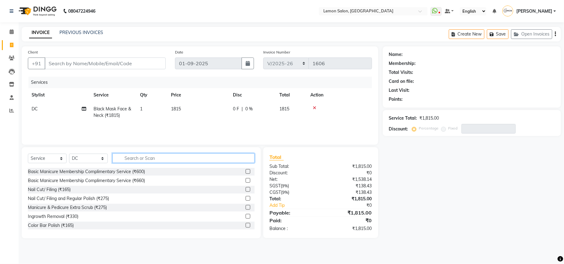
click at [160, 160] on input "text" at bounding box center [183, 159] width 142 height 10
click at [200, 142] on div "Client +91 Date 01-09-2025 Invoice Number KND/2025-26 V/2025 V/2025-26 1606 Ser…" at bounding box center [200, 95] width 356 height 98
click at [395, 188] on div "Name: Membership: Total Visits: Card on file: Last Visit: Points: Service Total…" at bounding box center [474, 142] width 183 height 192
click at [314, 108] on icon at bounding box center [314, 108] width 3 height 4
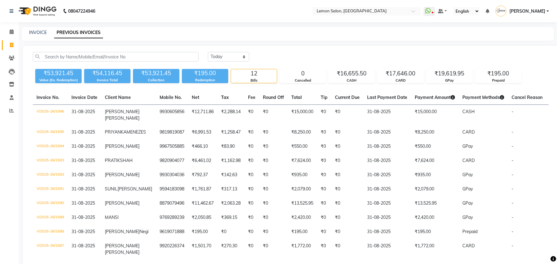
select select "[DATE]"
click at [183, 29] on div "INVOICE PREVIOUS INVOICES" at bounding box center [288, 34] width 533 height 14
click at [12, 32] on icon at bounding box center [12, 31] width 4 height 5
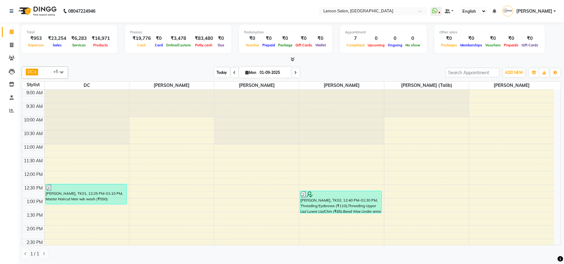
click at [219, 71] on span "Today" at bounding box center [221, 73] width 15 height 10
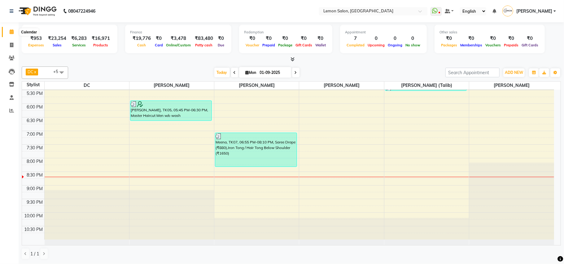
click at [11, 34] on icon at bounding box center [12, 31] width 4 height 5
click at [215, 73] on span "Today" at bounding box center [221, 73] width 15 height 10
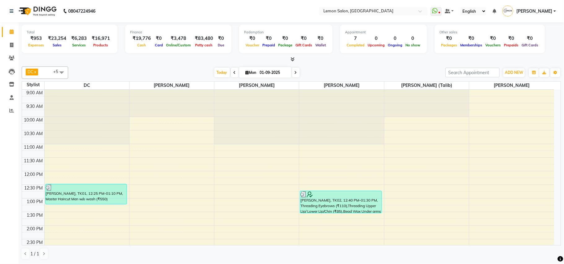
click at [108, 71] on div "[DATE] [DATE]" at bounding box center [256, 72] width 371 height 9
click at [216, 71] on span "Today" at bounding box center [221, 73] width 15 height 10
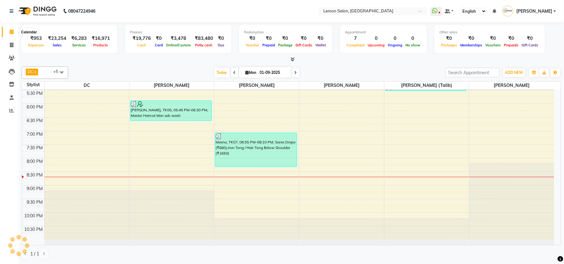
click at [10, 30] on icon at bounding box center [12, 31] width 4 height 5
click at [214, 70] on span "Today" at bounding box center [221, 73] width 15 height 10
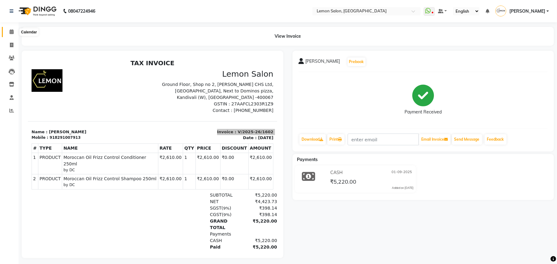
click at [11, 31] on icon at bounding box center [12, 31] width 4 height 5
click at [14, 34] on span at bounding box center [11, 31] width 11 height 7
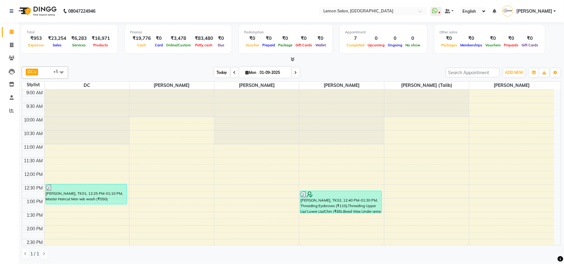
click at [221, 73] on span "Today" at bounding box center [221, 73] width 15 height 10
click at [216, 72] on span "Today" at bounding box center [221, 73] width 15 height 10
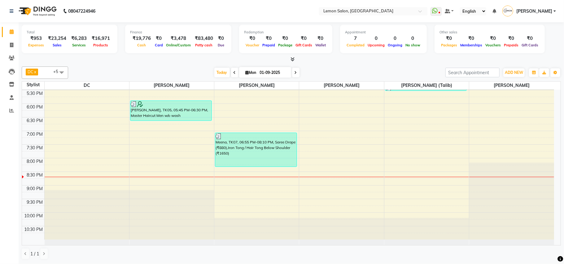
click at [132, 65] on div "DC x [PERSON_NAME] x [PERSON_NAME] x [PERSON_NAME] x [PERSON_NAME] (Talib) x [P…" at bounding box center [291, 163] width 539 height 198
click at [222, 72] on span "Today" at bounding box center [221, 73] width 15 height 10
click at [151, 65] on div "DC x [PERSON_NAME] x [PERSON_NAME] x [PERSON_NAME] x [PERSON_NAME] (Talib) x [P…" at bounding box center [291, 163] width 539 height 198
click at [214, 68] on span "Today" at bounding box center [221, 73] width 15 height 10
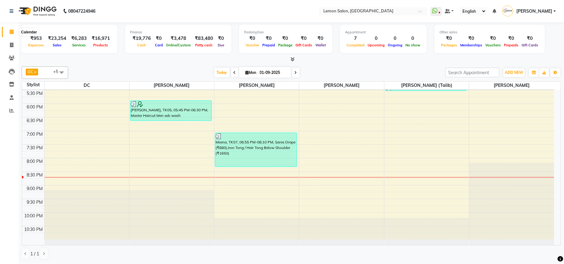
click at [12, 32] on icon at bounding box center [12, 31] width 4 height 5
click at [217, 72] on span "Today" at bounding box center [221, 73] width 15 height 10
click at [155, 63] on div at bounding box center [291, 59] width 539 height 6
click at [11, 31] on icon at bounding box center [12, 31] width 4 height 5
click at [214, 70] on div "[DATE] [DATE]" at bounding box center [257, 72] width 86 height 9
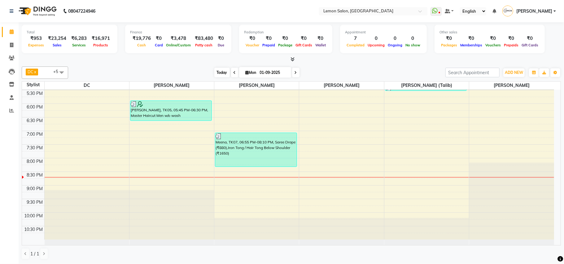
click at [214, 71] on span "Today" at bounding box center [221, 73] width 15 height 10
click at [134, 68] on div "[DATE] [DATE]" at bounding box center [256, 72] width 371 height 9
click at [13, 33] on icon at bounding box center [12, 31] width 4 height 5
click at [222, 72] on span "Today" at bounding box center [221, 73] width 15 height 10
click at [119, 68] on div "[DATE] [DATE]" at bounding box center [256, 72] width 371 height 9
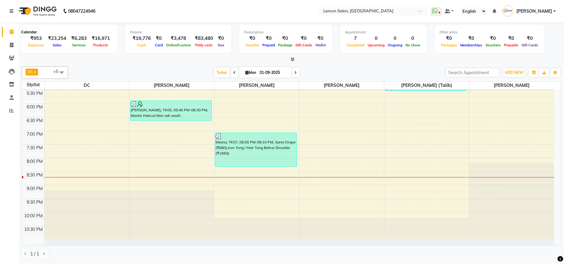
click at [10, 32] on icon at bounding box center [12, 31] width 4 height 5
click at [218, 74] on span "Today" at bounding box center [221, 73] width 15 height 10
click at [129, 61] on div at bounding box center [291, 59] width 539 height 6
click at [10, 32] on icon at bounding box center [12, 31] width 4 height 5
click at [221, 71] on span "Today" at bounding box center [221, 73] width 15 height 10
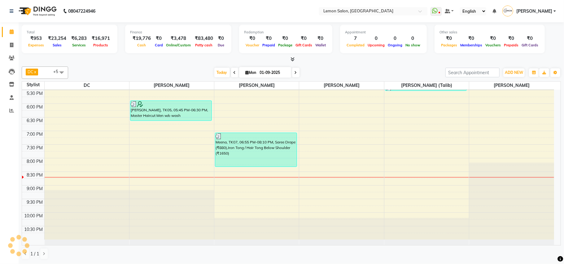
click at [113, 61] on div at bounding box center [291, 59] width 539 height 6
click at [222, 70] on span "Today" at bounding box center [221, 73] width 15 height 10
drag, startPoint x: 139, startPoint y: 69, endPoint x: 124, endPoint y: 67, distance: 15.2
click at [138, 69] on div "[DATE] [DATE]" at bounding box center [256, 72] width 371 height 9
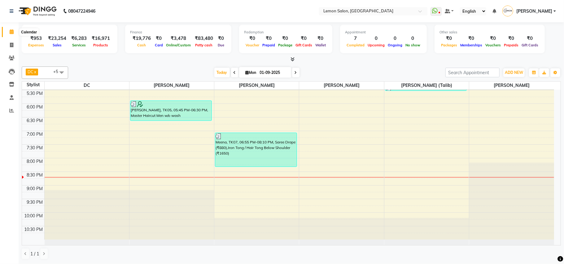
click at [10, 32] on icon at bounding box center [12, 31] width 4 height 5
click at [221, 69] on span "Today" at bounding box center [221, 73] width 15 height 10
click at [144, 70] on div "[DATE] [DATE]" at bounding box center [256, 72] width 371 height 9
click at [7, 32] on span at bounding box center [11, 31] width 11 height 7
click at [222, 71] on span "Today" at bounding box center [221, 73] width 15 height 10
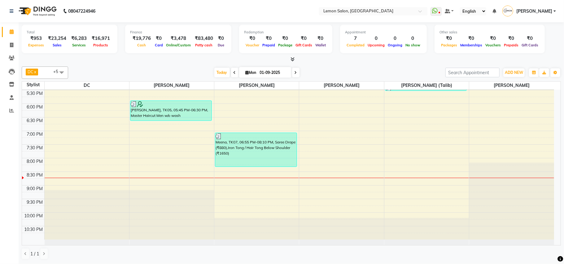
click at [143, 74] on div "[DATE] [DATE]" at bounding box center [256, 72] width 371 height 9
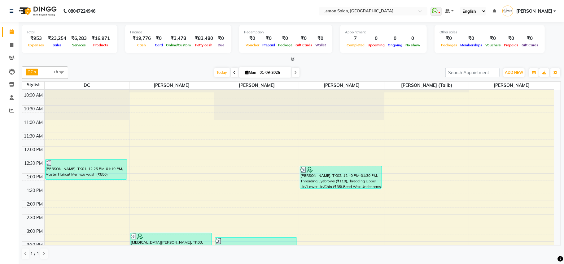
scroll to position [0, 0]
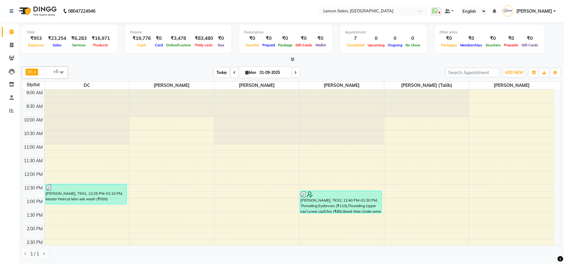
click at [223, 72] on span "Today" at bounding box center [221, 73] width 15 height 10
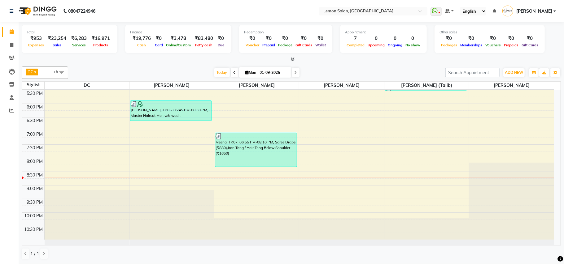
click at [119, 69] on div "[DATE] [DATE]" at bounding box center [256, 72] width 371 height 9
click at [219, 72] on span "Today" at bounding box center [221, 73] width 15 height 10
click at [340, 71] on div "[DATE] [DATE]" at bounding box center [256, 72] width 371 height 9
click at [9, 32] on span at bounding box center [11, 31] width 11 height 7
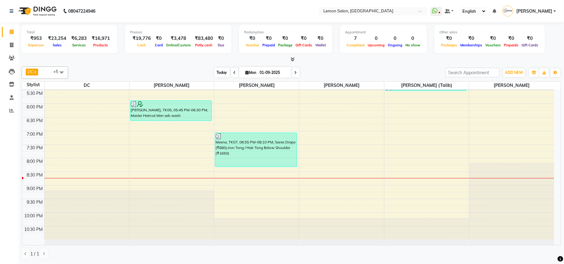
click at [214, 72] on span "Today" at bounding box center [221, 73] width 15 height 10
click at [9, 43] on span at bounding box center [11, 45] width 11 height 7
select select "service"
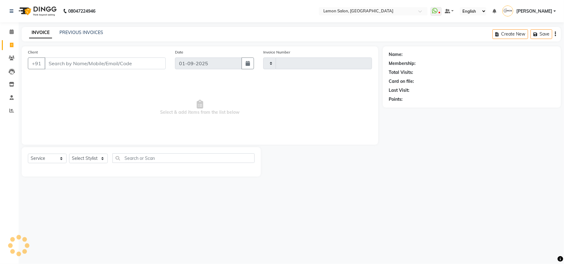
type input "1606"
select select "569"
click at [75, 32] on link "PREVIOUS INVOICES" at bounding box center [81, 33] width 44 height 6
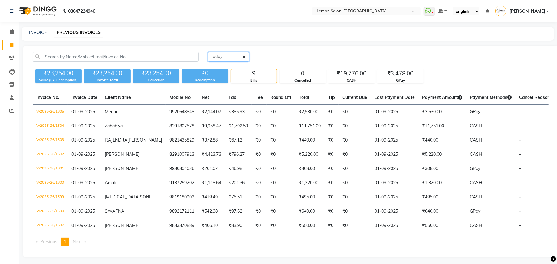
click at [230, 52] on select "Today Yesterday Custom Range" at bounding box center [228, 57] width 41 height 10
select select "yesterday"
click at [208, 52] on select "Today Yesterday Custom Range" at bounding box center [228, 57] width 41 height 10
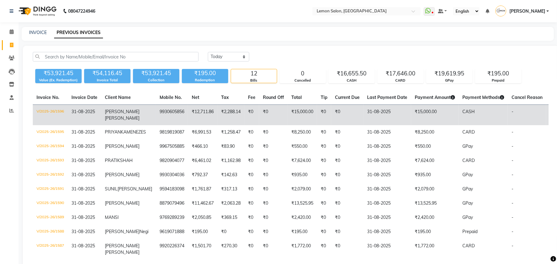
click at [58, 111] on td "V/2025-26/1596" at bounding box center [50, 115] width 35 height 21
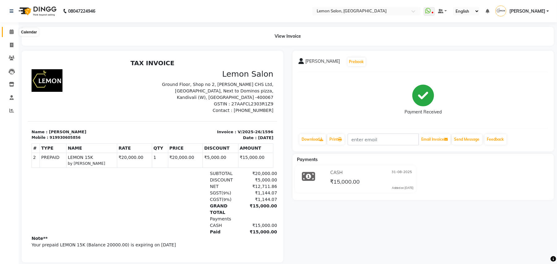
click at [11, 32] on icon at bounding box center [12, 31] width 4 height 5
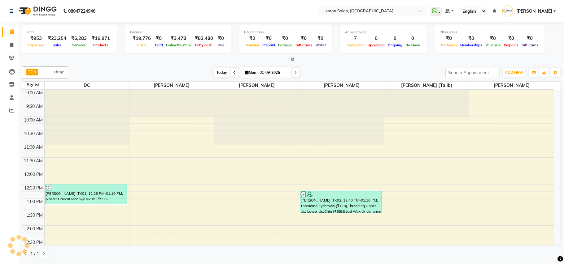
click at [214, 70] on span "Today" at bounding box center [221, 73] width 15 height 10
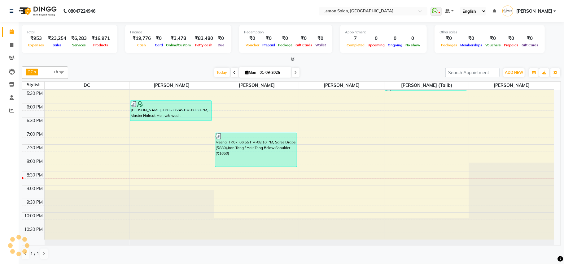
click at [146, 72] on div "[DATE] [DATE]" at bounding box center [256, 72] width 371 height 9
click at [404, 65] on div "DC x [PERSON_NAME] x [PERSON_NAME] x [PERSON_NAME] x [PERSON_NAME] (Talib) x [P…" at bounding box center [291, 163] width 539 height 198
click at [223, 71] on span "Today" at bounding box center [221, 73] width 15 height 10
click at [217, 70] on span "Today" at bounding box center [221, 73] width 15 height 10
click at [144, 64] on div "DC x [PERSON_NAME] x [PERSON_NAME] x [PERSON_NAME] x [PERSON_NAME] (Talib) x [P…" at bounding box center [291, 163] width 539 height 198
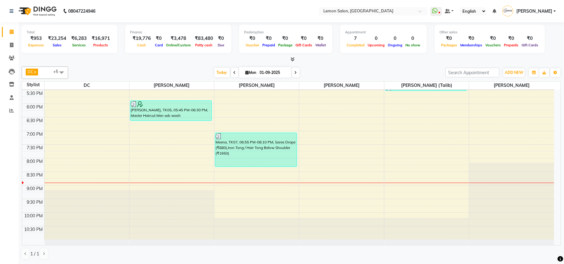
click at [390, 61] on div at bounding box center [291, 59] width 539 height 6
click at [12, 104] on li "Reports" at bounding box center [9, 110] width 19 height 13
click at [11, 107] on span at bounding box center [11, 110] width 11 height 7
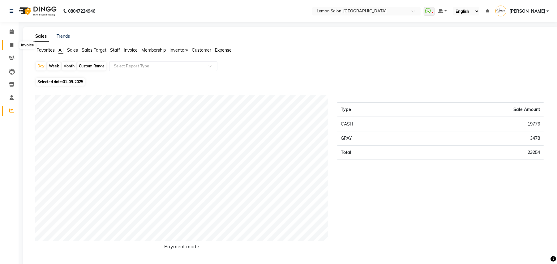
click at [11, 43] on icon at bounding box center [11, 45] width 3 height 5
select select "service"
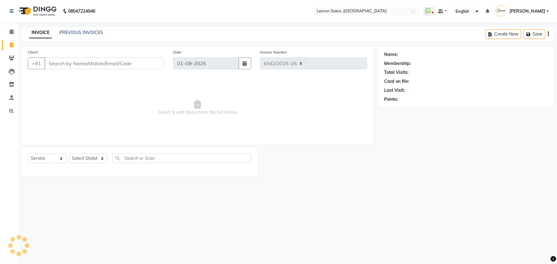
select select "569"
type input "1606"
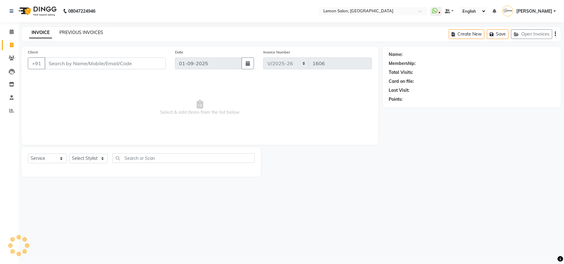
click at [76, 32] on link "PREVIOUS INVOICES" at bounding box center [81, 33] width 44 height 6
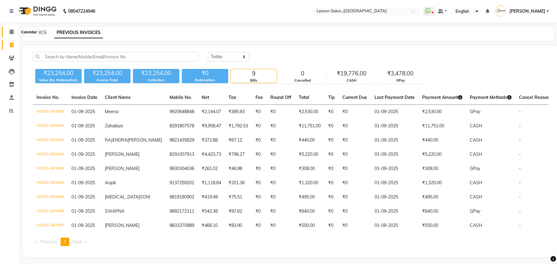
click at [15, 31] on span at bounding box center [11, 31] width 11 height 7
